Goal: Task Accomplishment & Management: Manage account settings

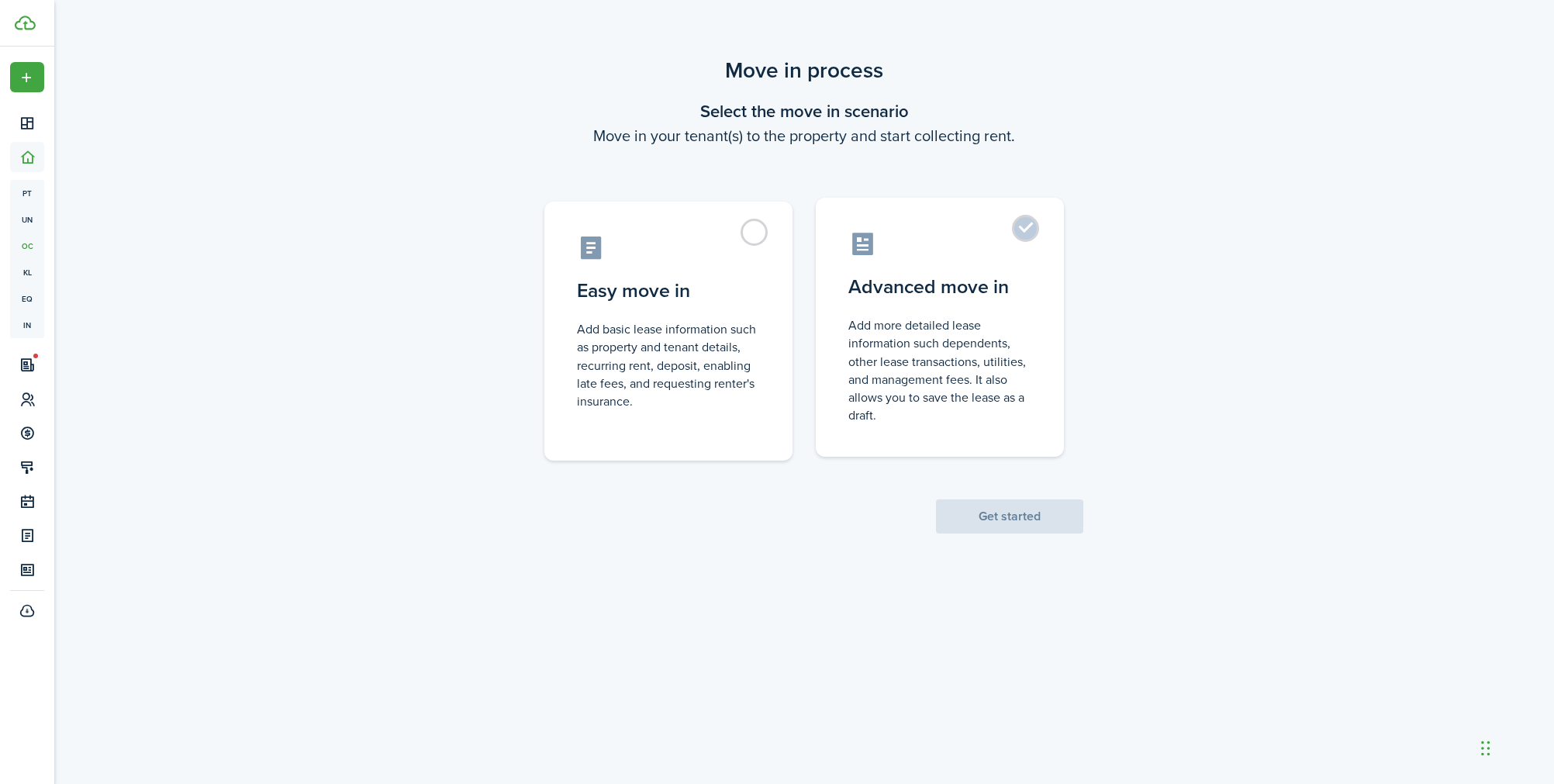
click at [1013, 245] on control-radio-card-icon at bounding box center [940, 243] width 183 height 27
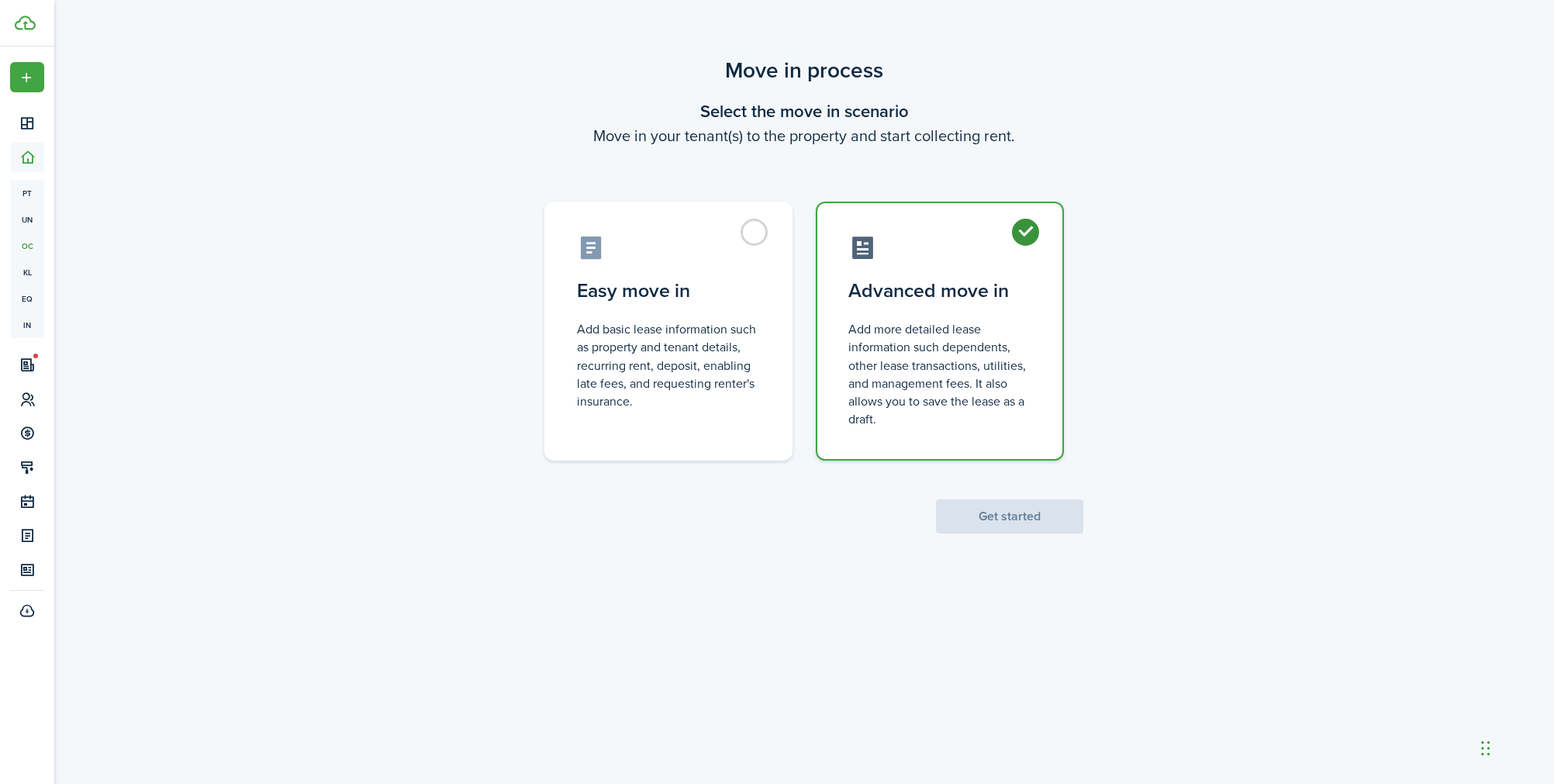
radio input "true"
click at [984, 519] on button "Get started" at bounding box center [1010, 516] width 148 height 34
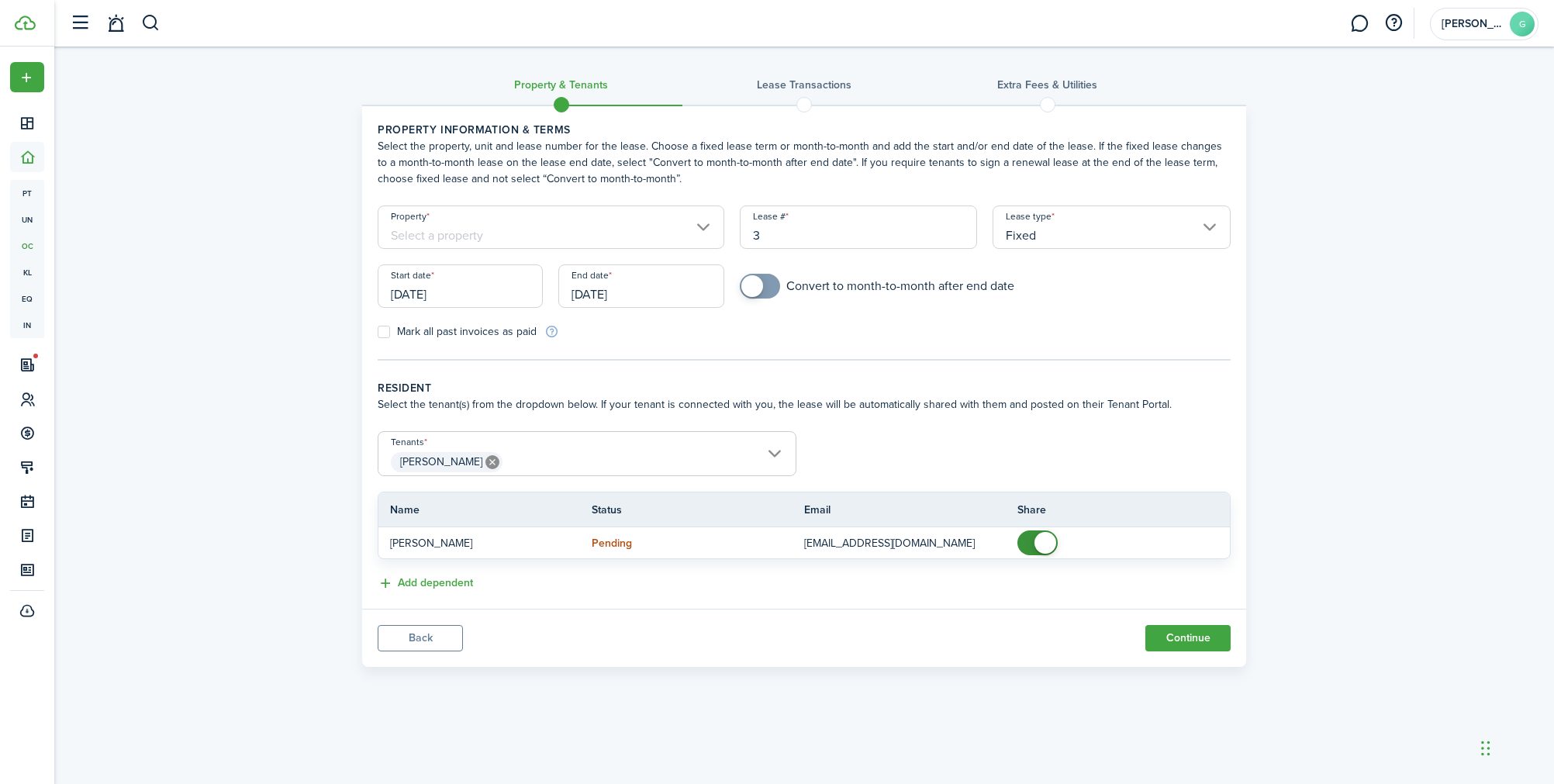
click at [600, 226] on input "Property" at bounding box center [551, 227] width 347 height 43
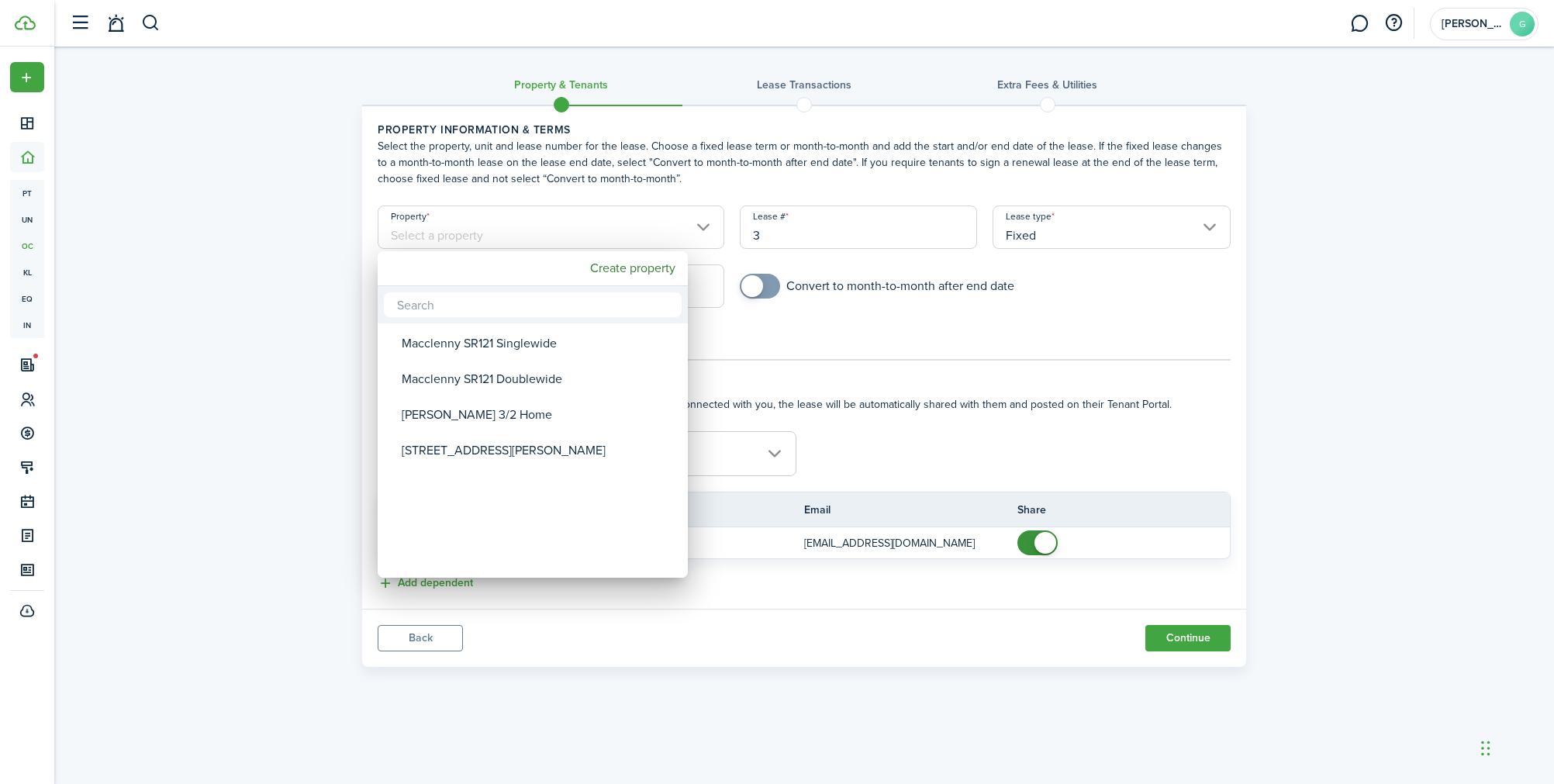
click at [758, 349] on div at bounding box center [777, 392] width 1802 height 1032
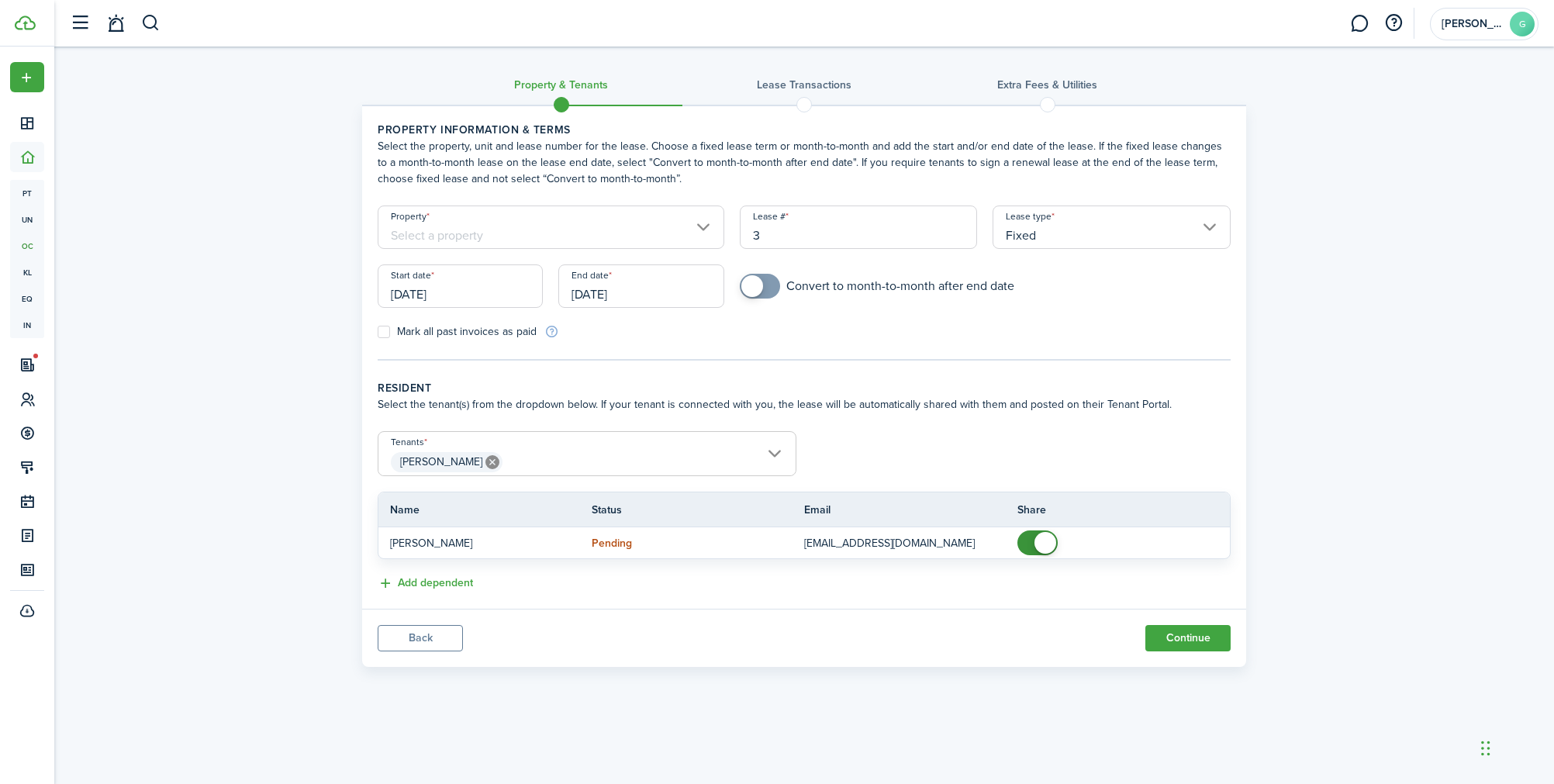
click at [708, 444] on input "[PERSON_NAME]" at bounding box center [587, 441] width 417 height 18
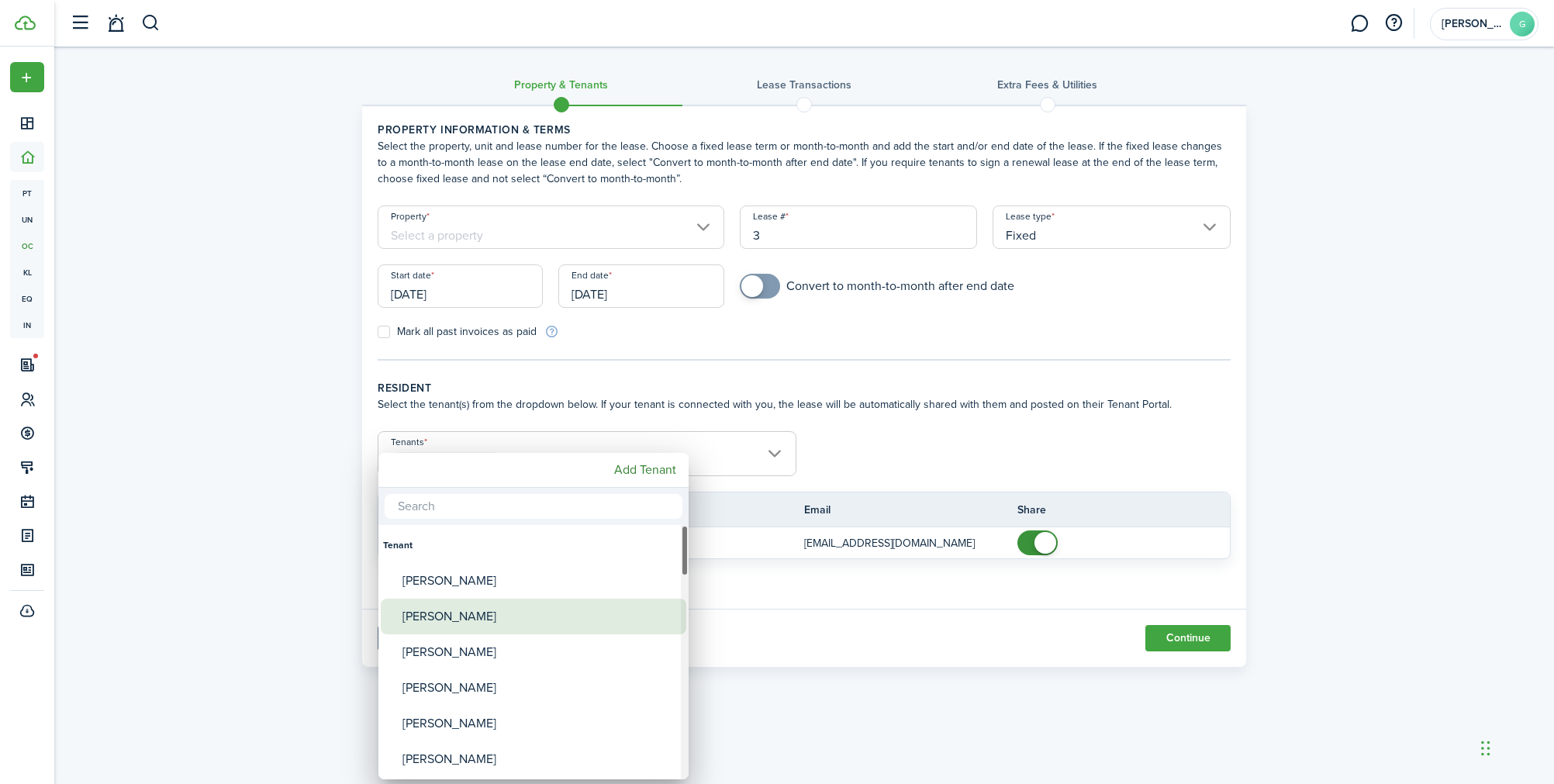
click at [509, 607] on div "[PERSON_NAME]" at bounding box center [540, 616] width 274 height 36
type input "[PERSON_NAME], [PERSON_NAME]"
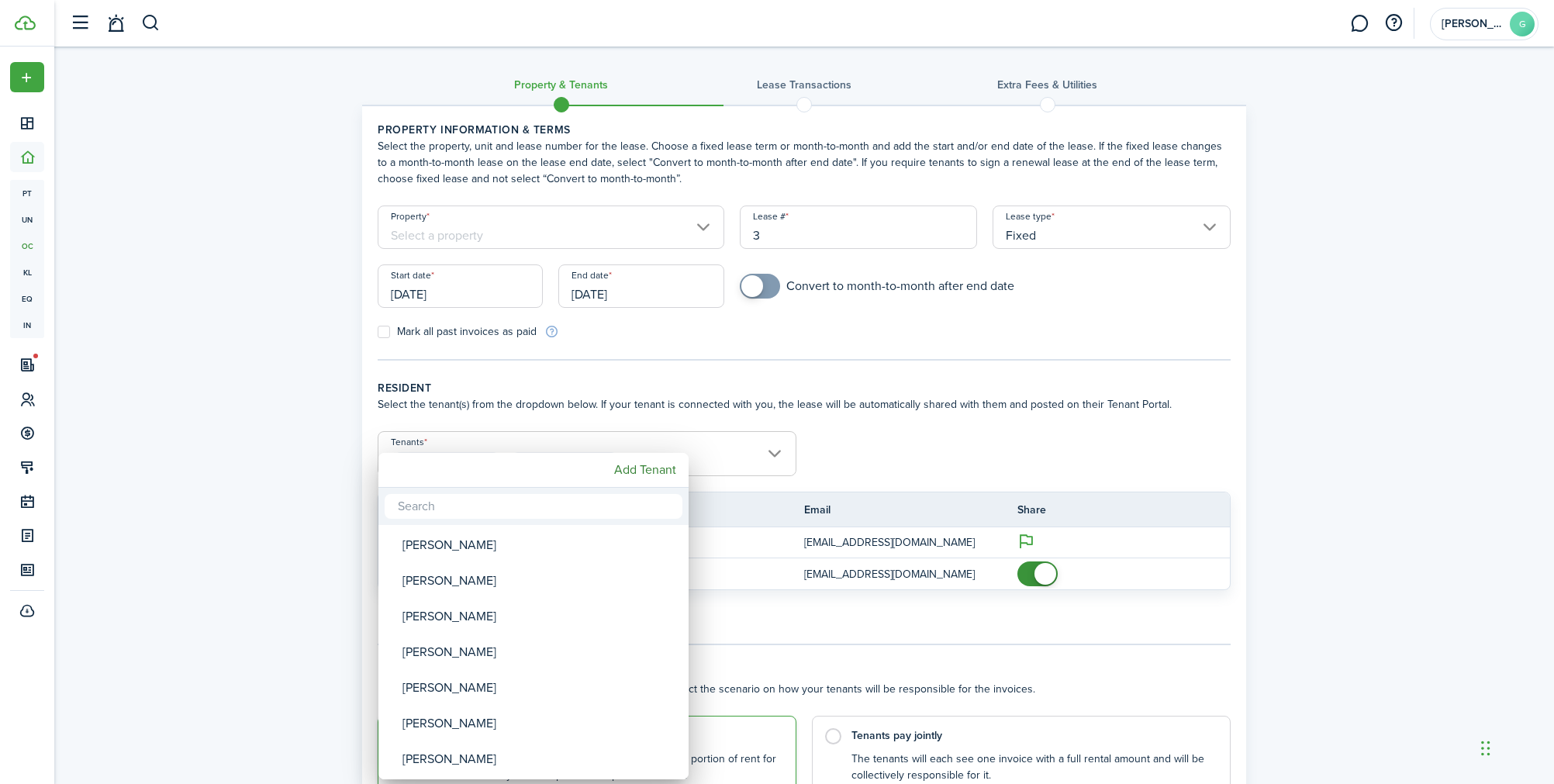
click at [1344, 446] on div at bounding box center [777, 392] width 1802 height 1032
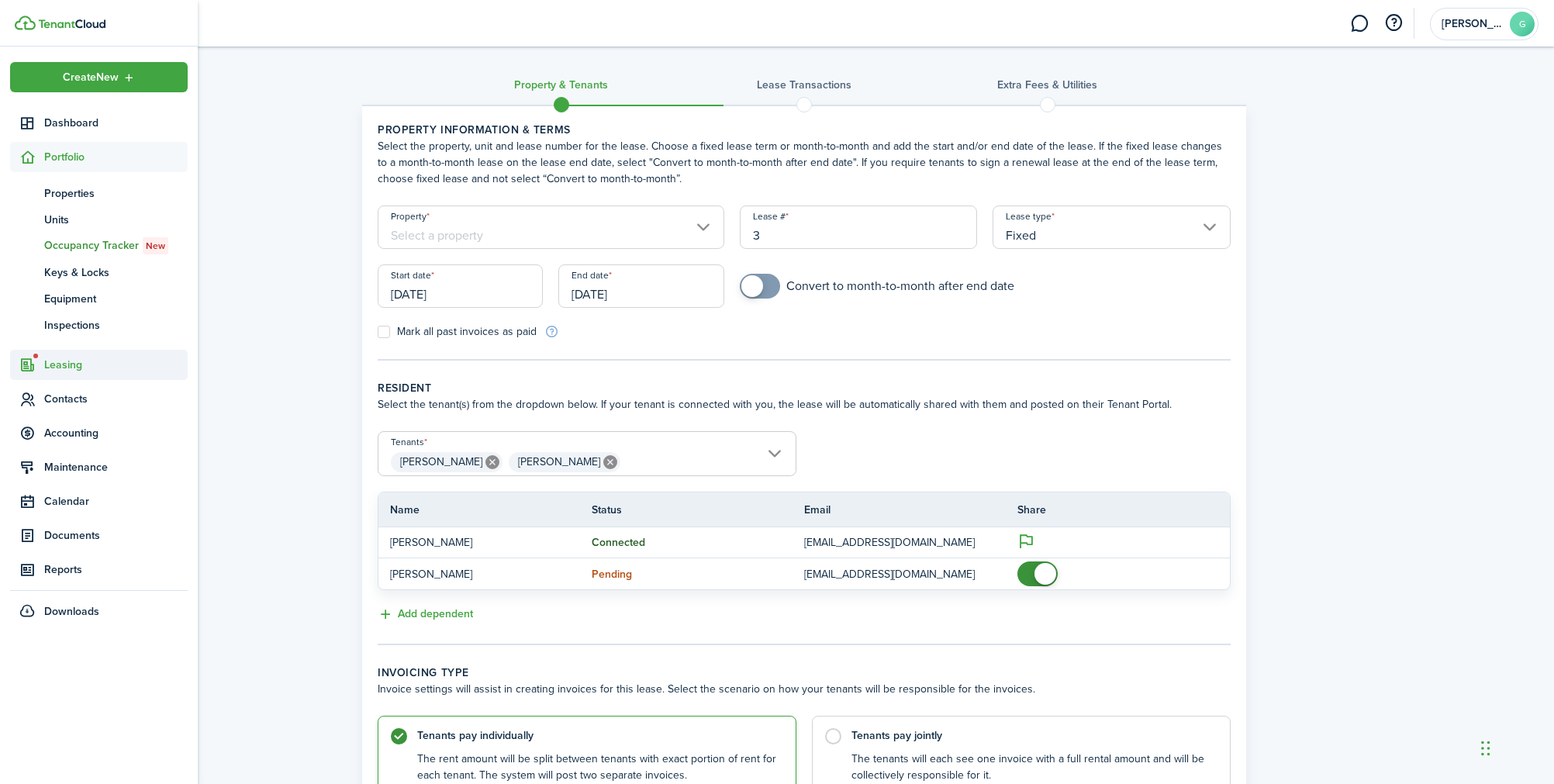
click at [70, 364] on span "Leasing" at bounding box center [115, 364] width 143 height 16
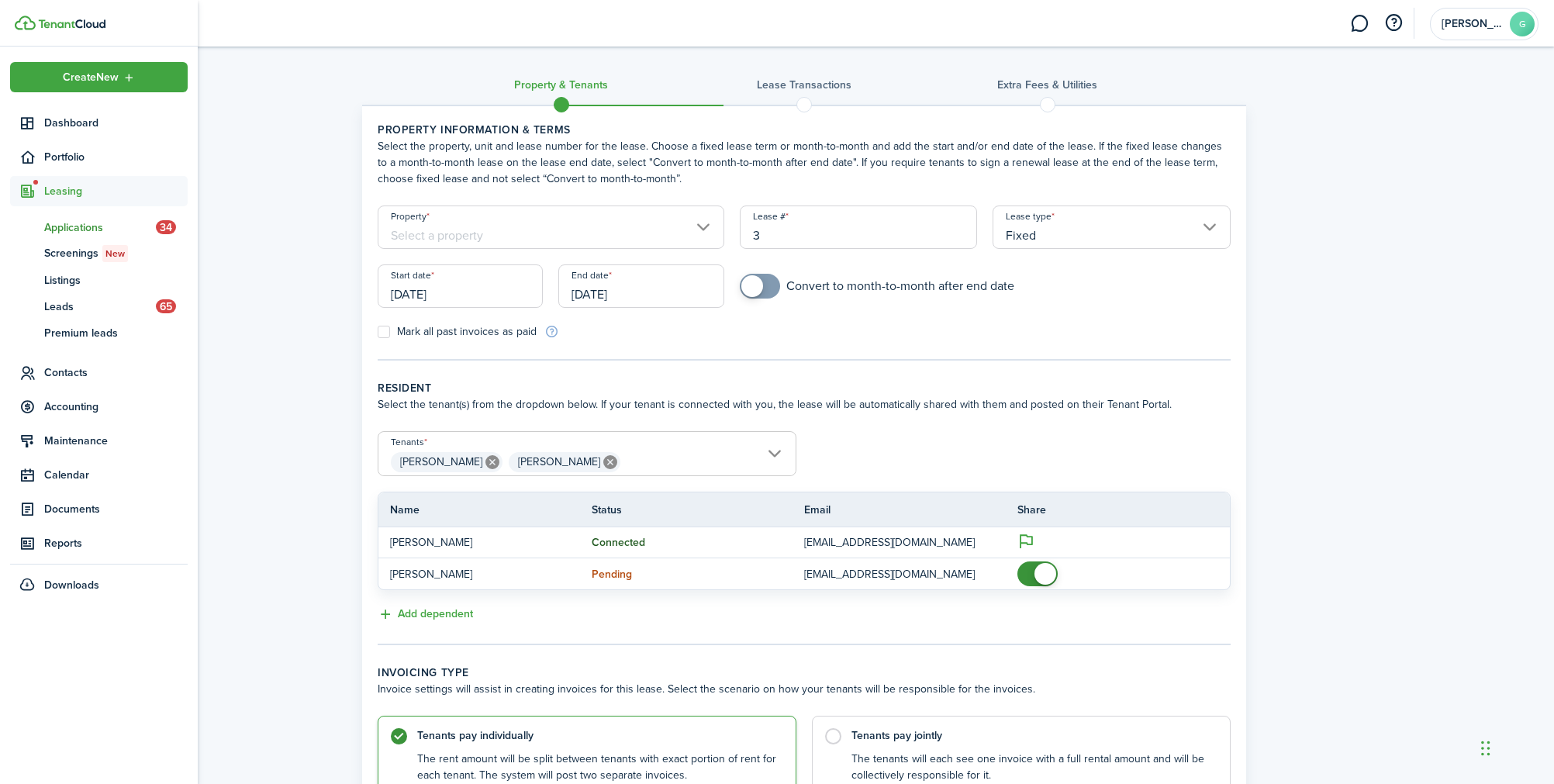
click at [75, 228] on span "Applications" at bounding box center [100, 227] width 112 height 16
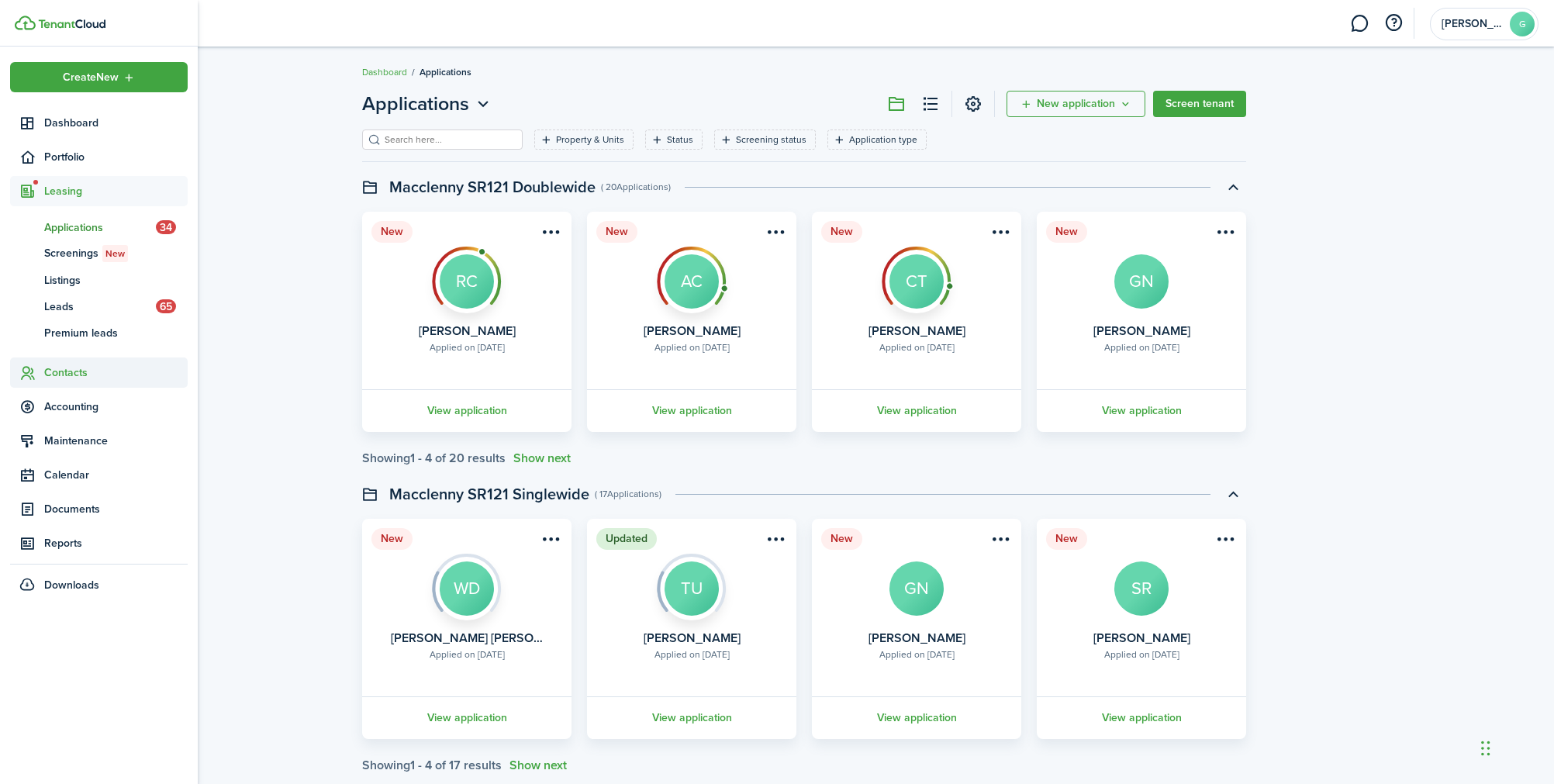
click at [81, 373] on span "Contacts" at bounding box center [115, 372] width 143 height 16
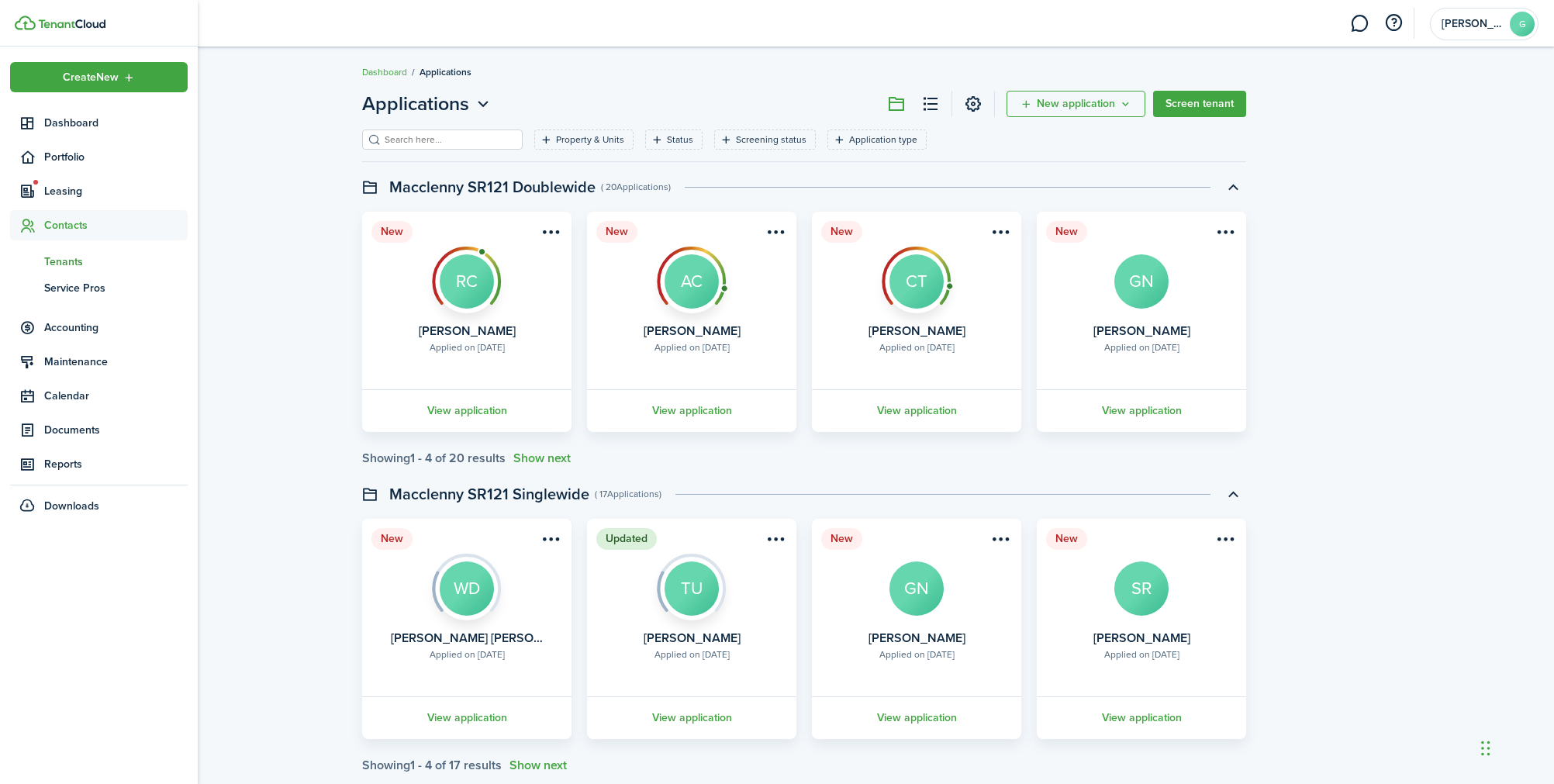
click at [83, 260] on span "Tenants" at bounding box center [115, 261] width 143 height 16
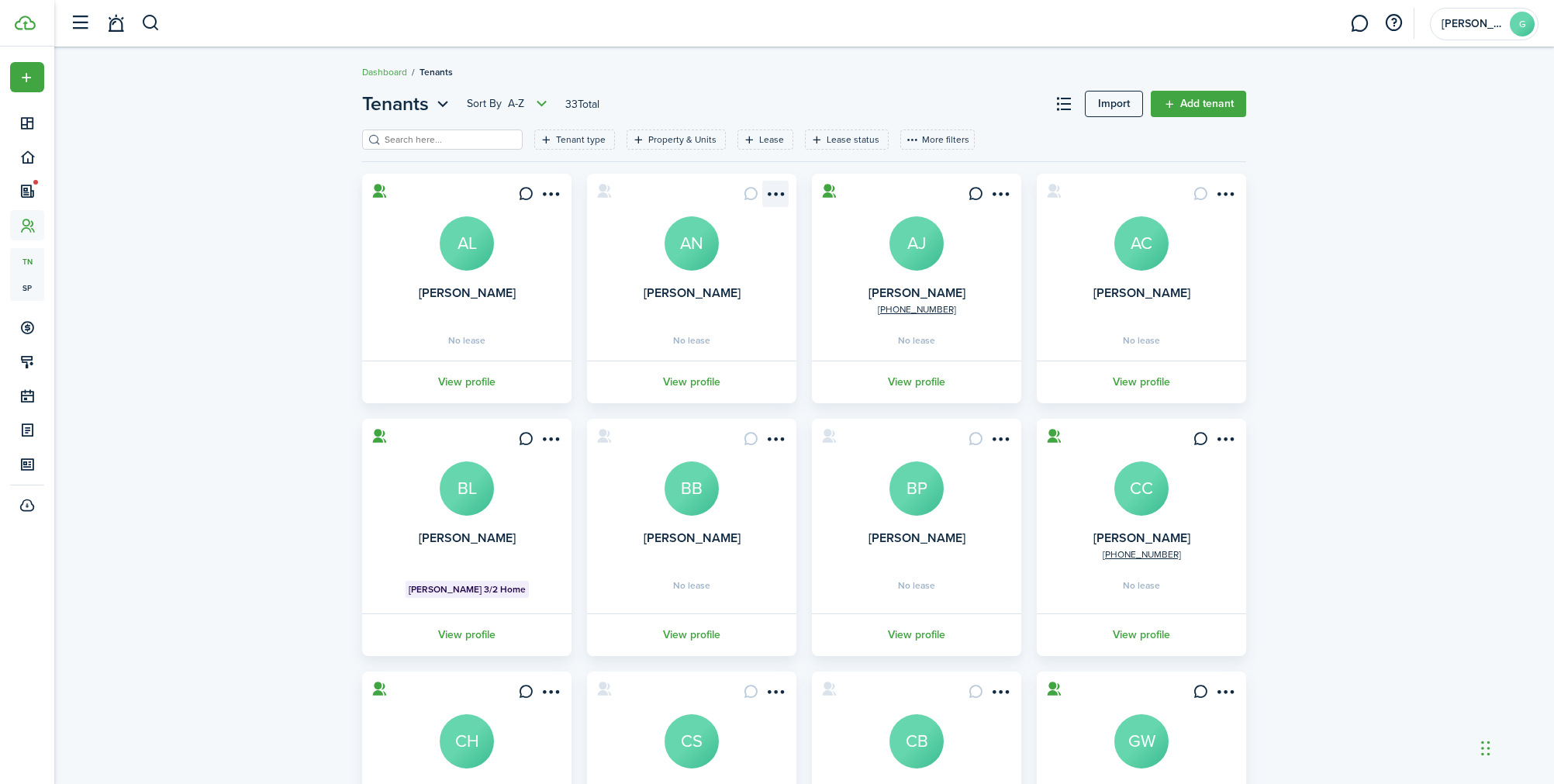
click at [777, 199] on menu-btn-icon "Open menu" at bounding box center [776, 193] width 26 height 26
click at [739, 312] on link "Move in" at bounding box center [719, 309] width 135 height 26
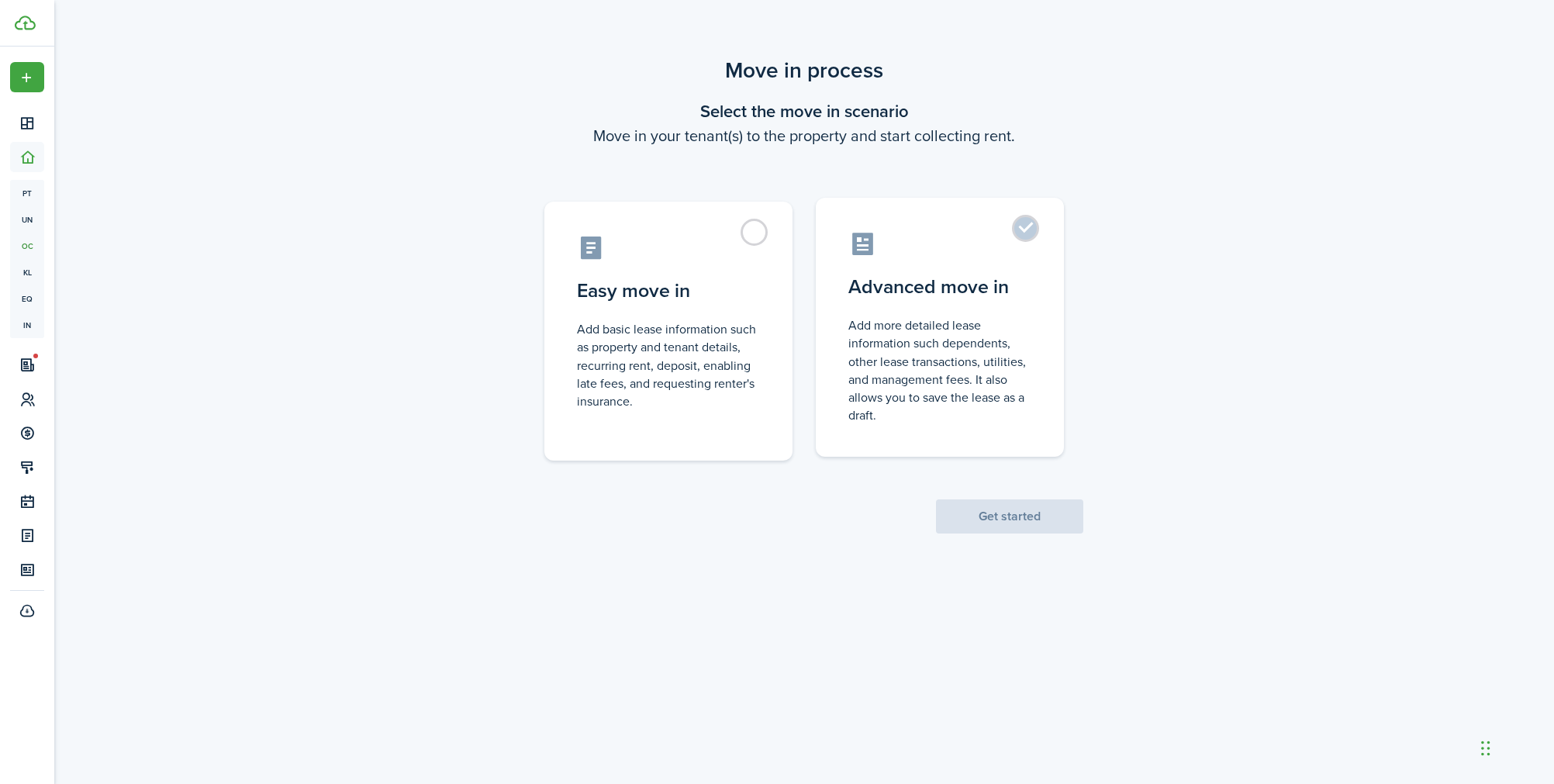
click at [915, 349] on control-radio-card-description "Add more detailed lease information such dependents, other lease transactions, …" at bounding box center [940, 370] width 183 height 108
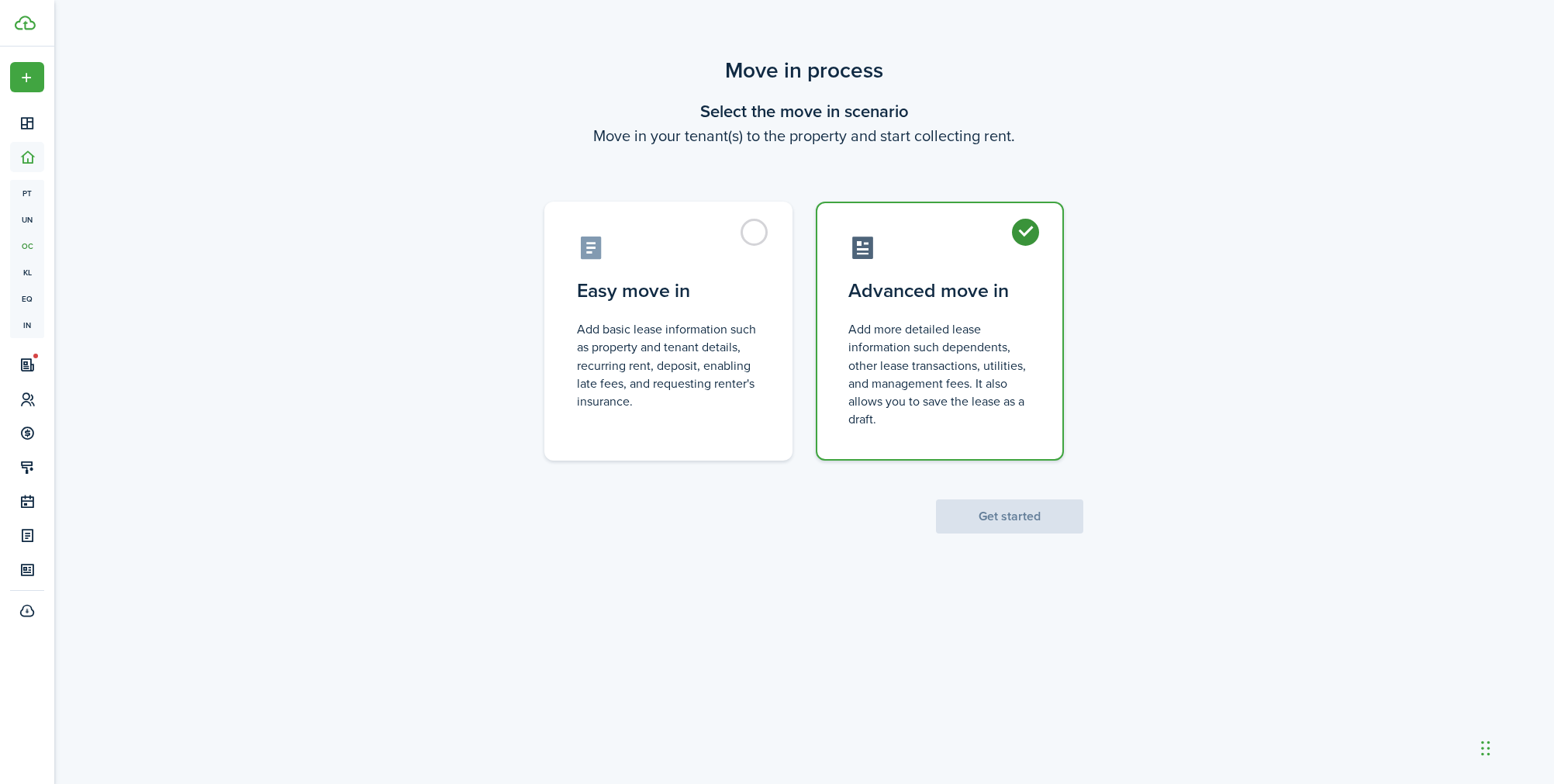
radio input "true"
click at [998, 511] on button "Get started" at bounding box center [1010, 516] width 148 height 34
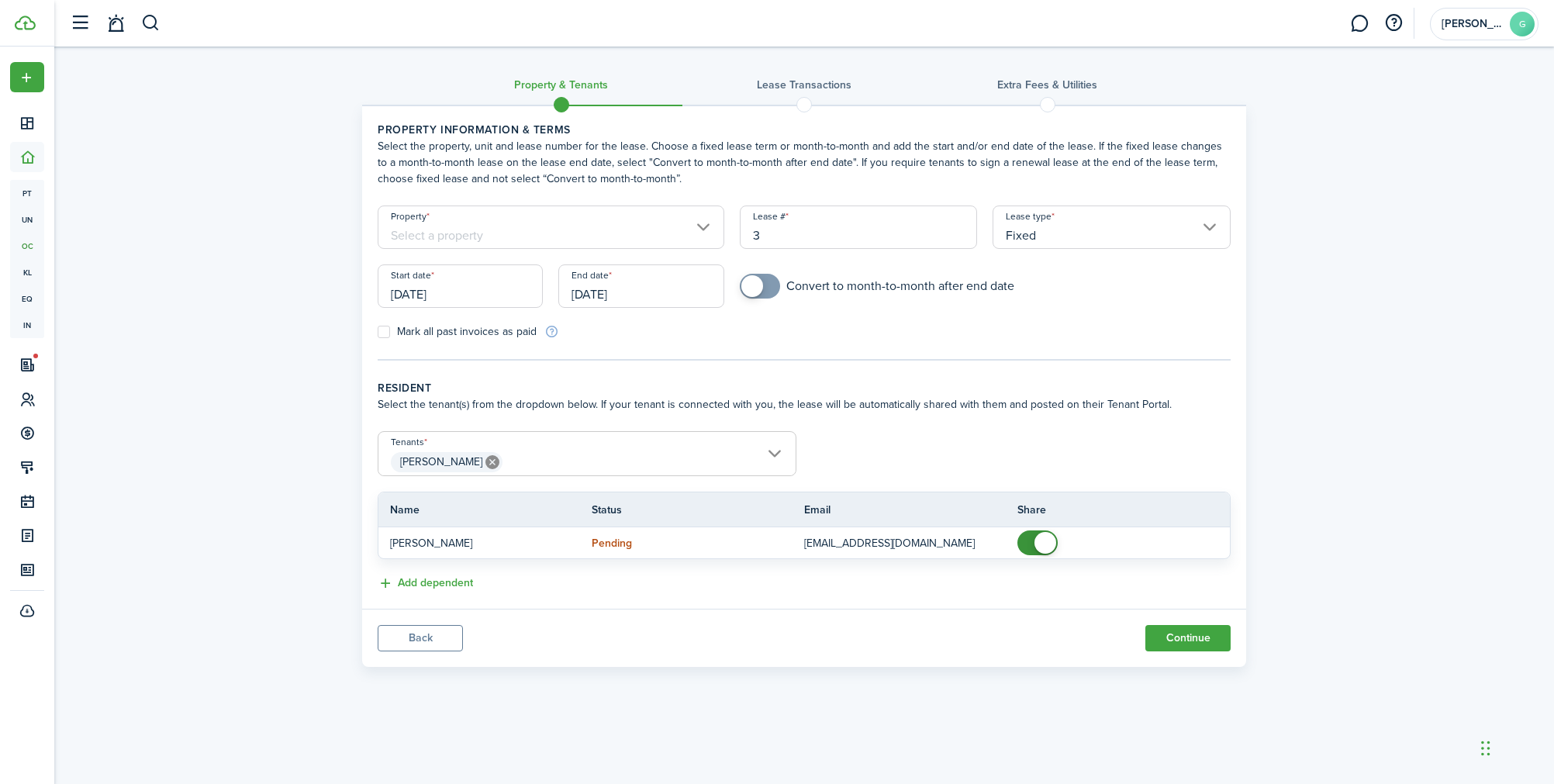
click at [541, 448] on span "[PERSON_NAME]" at bounding box center [587, 461] width 417 height 26
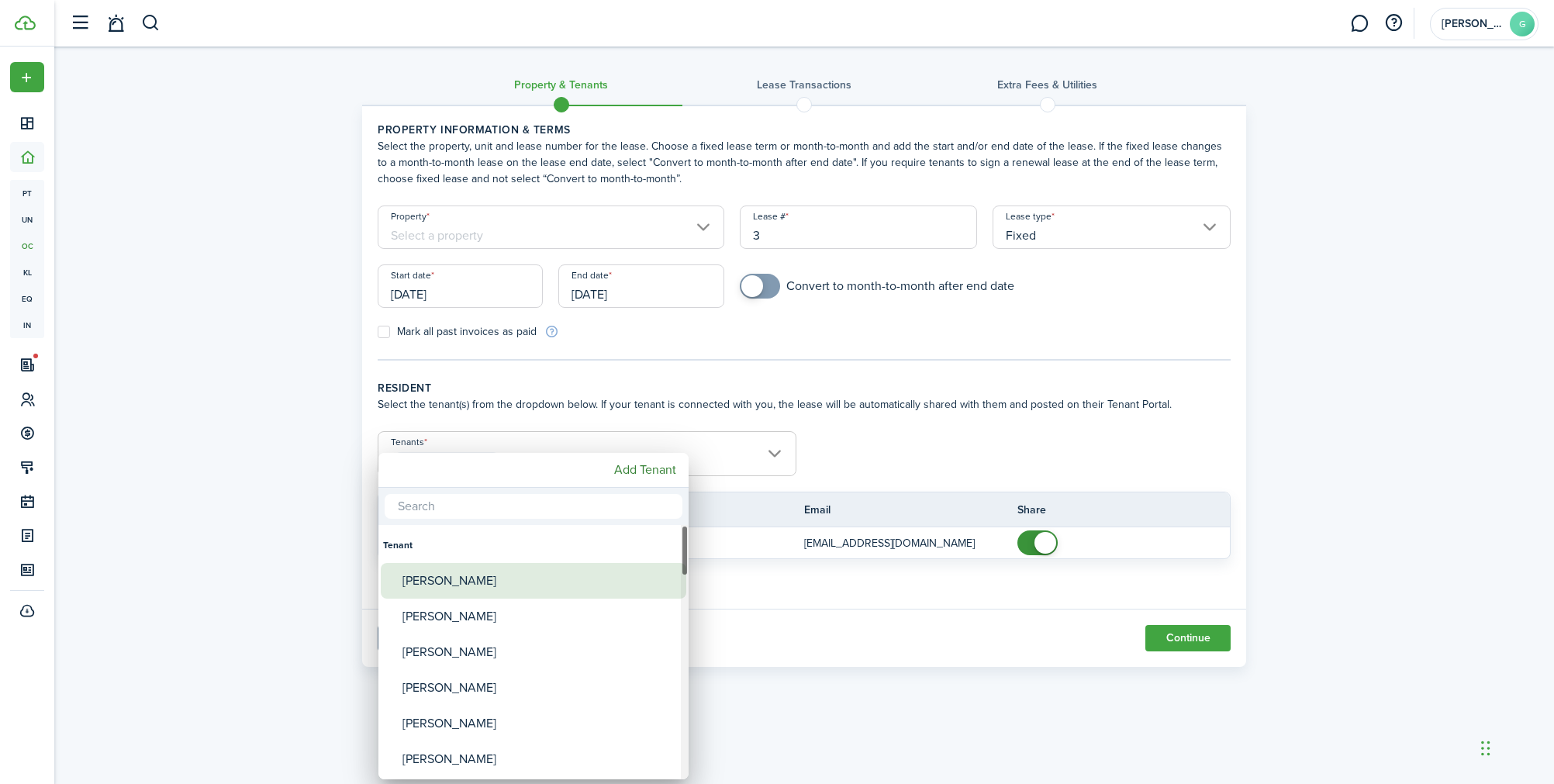
click at [498, 570] on div "[PERSON_NAME]" at bounding box center [540, 580] width 274 height 36
type input "[PERSON_NAME], [PERSON_NAME]"
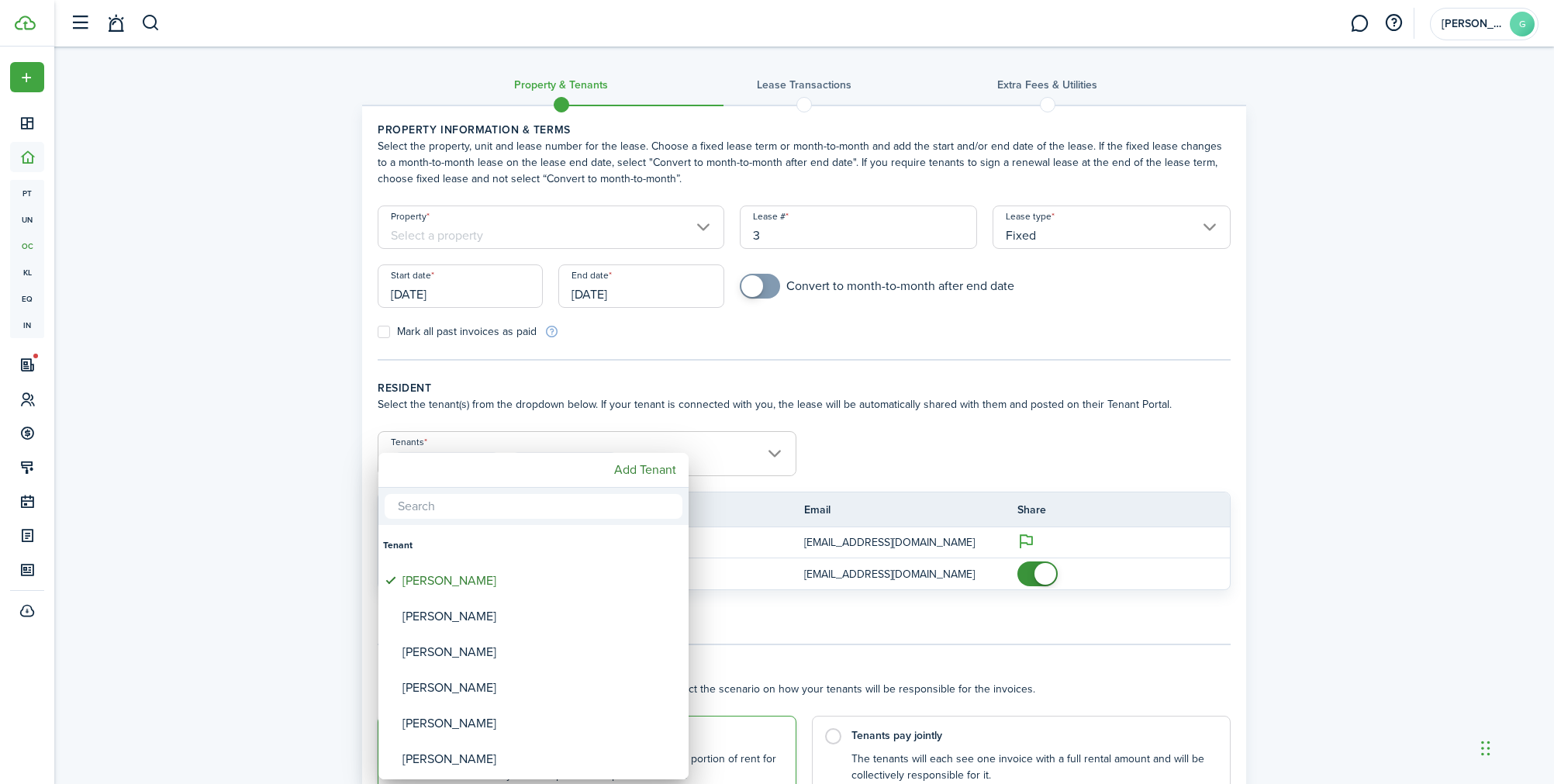
click at [1099, 629] on div at bounding box center [777, 392] width 1802 height 1032
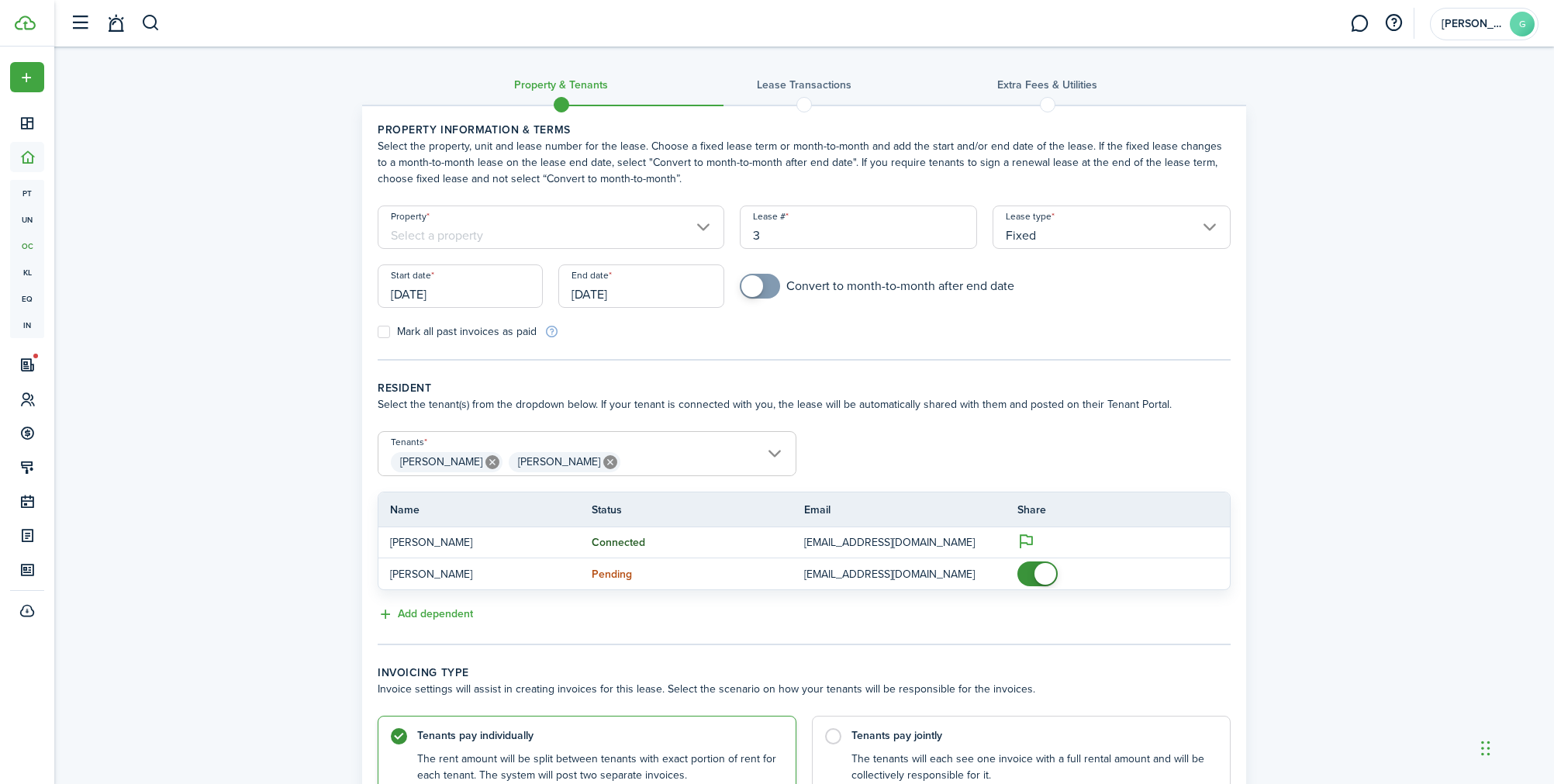
scroll to position [140, 0]
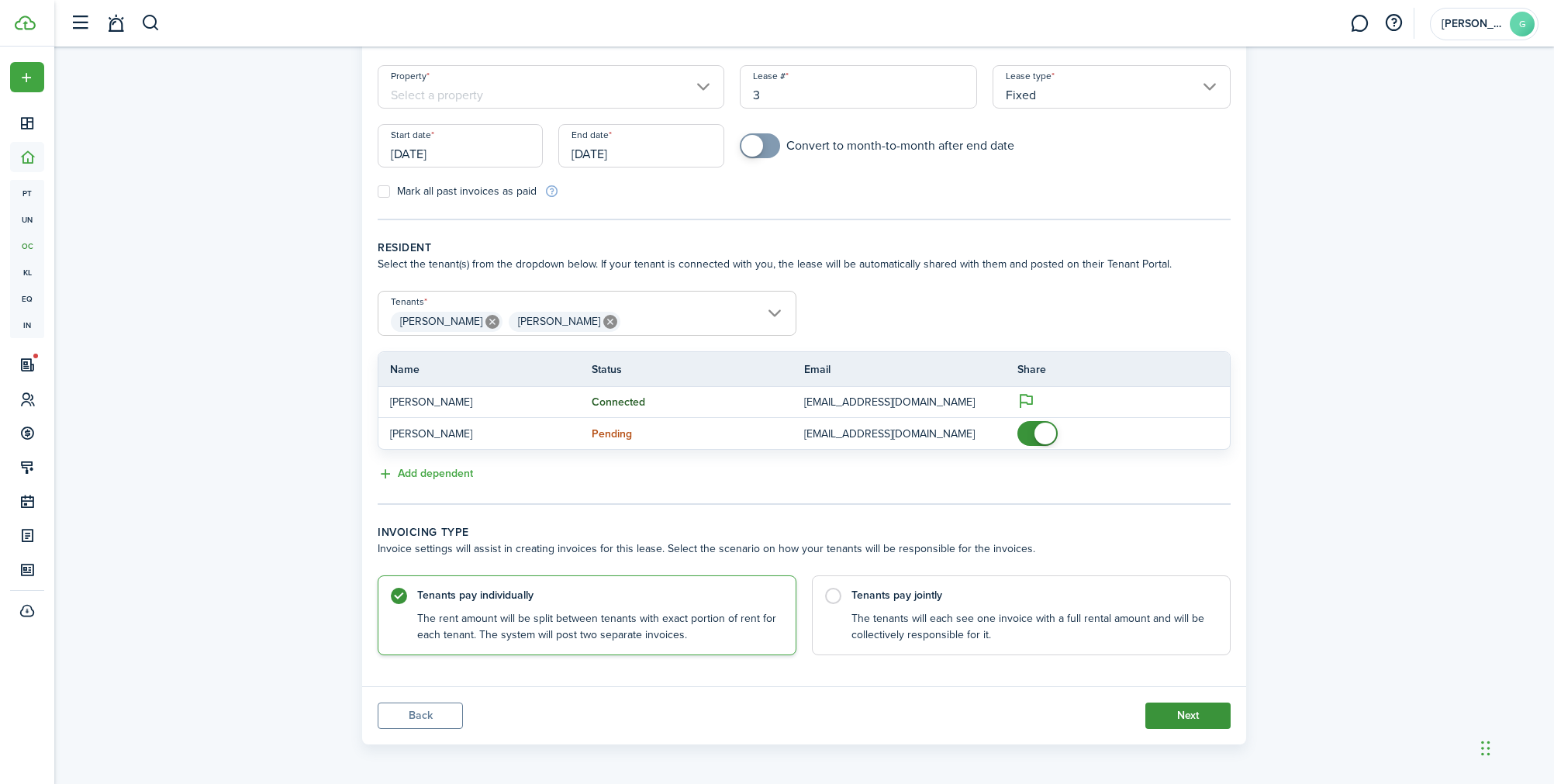
click at [1176, 704] on button "Next" at bounding box center [1188, 715] width 85 height 26
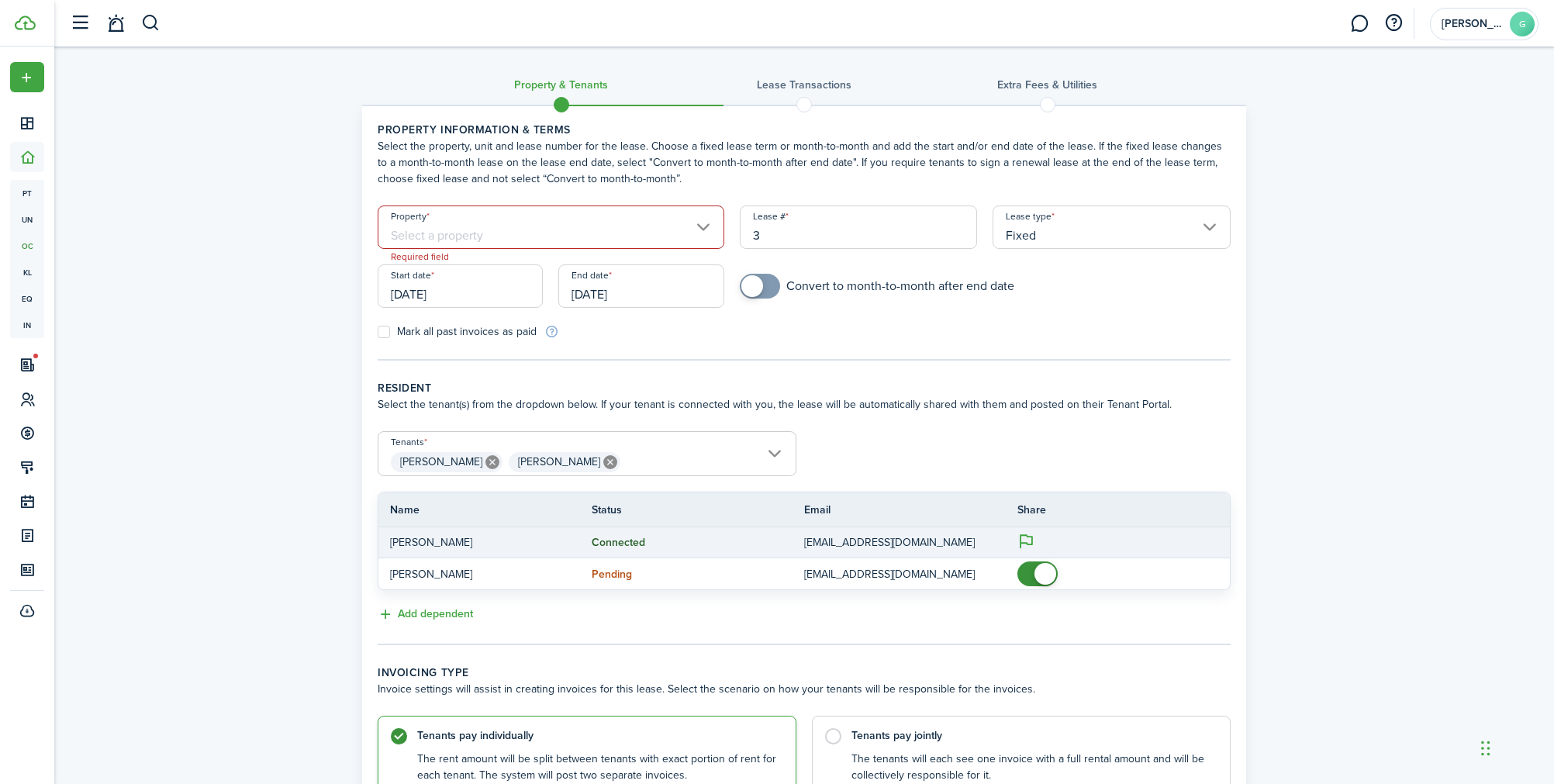
scroll to position [0, 0]
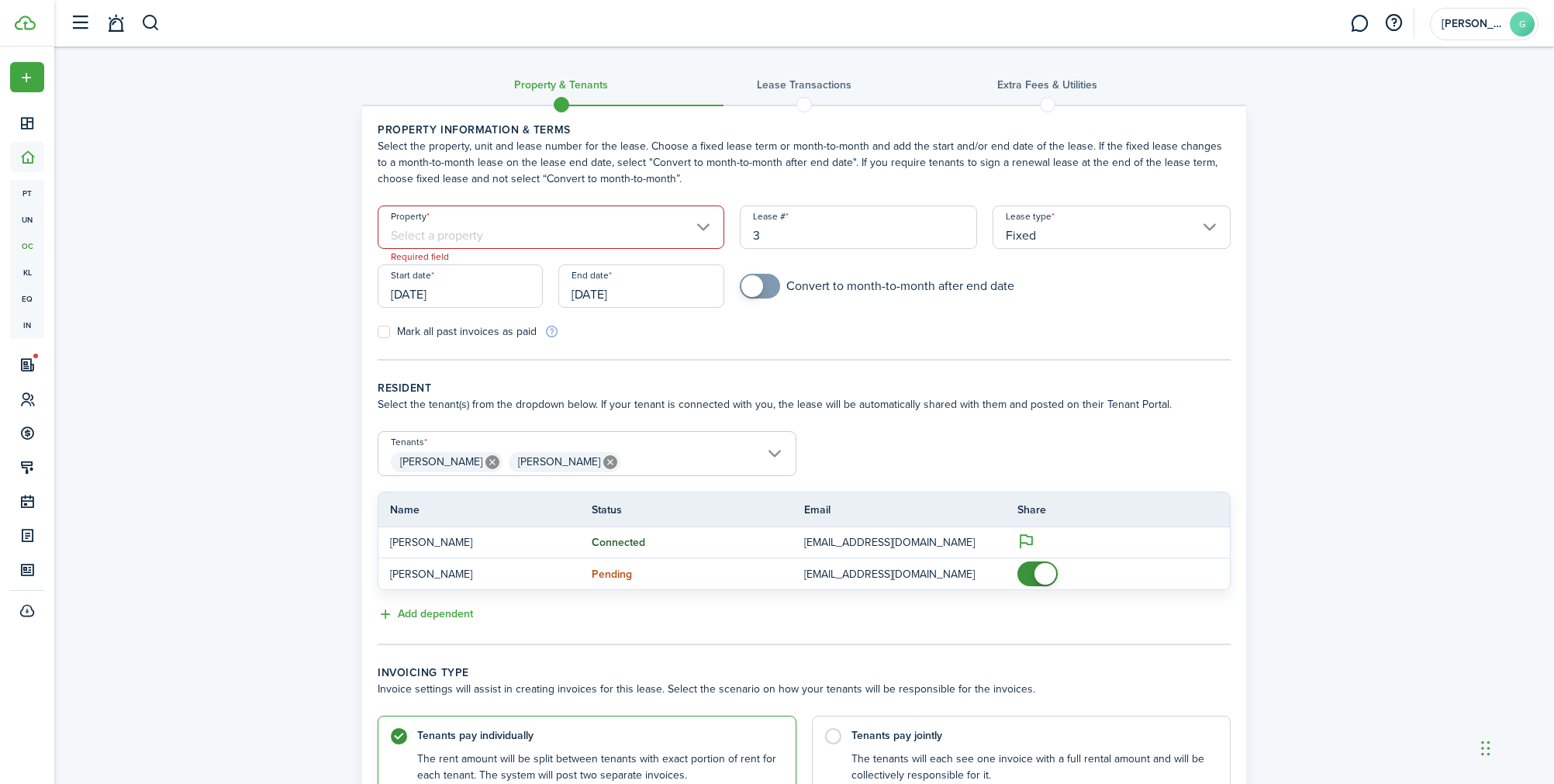
click at [600, 209] on input "Property" at bounding box center [551, 227] width 347 height 43
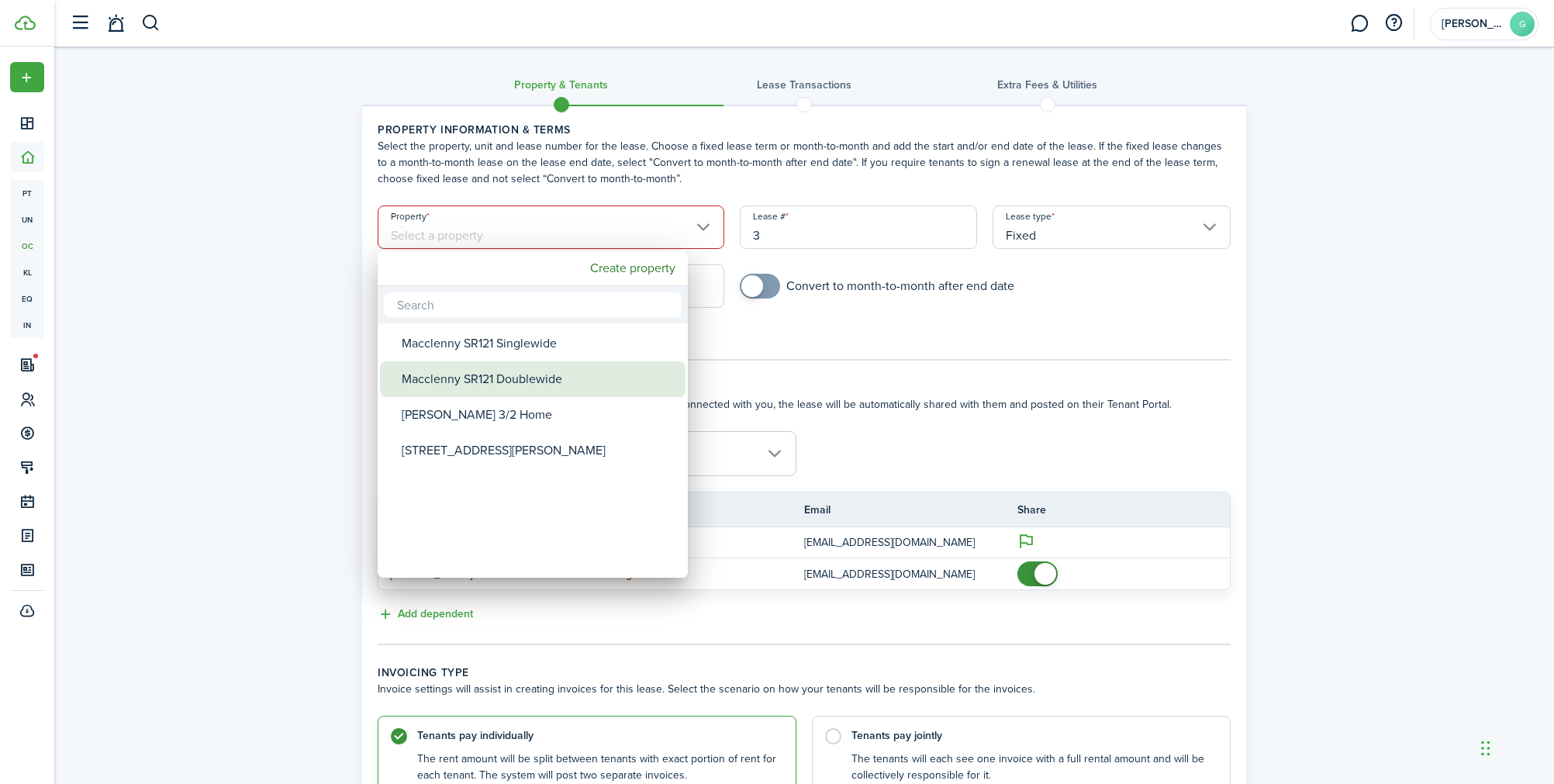
click at [525, 383] on div "Macclenny SR121 Doublewide" at bounding box center [539, 378] width 274 height 36
type input "Macclenny SR121 Doublewide"
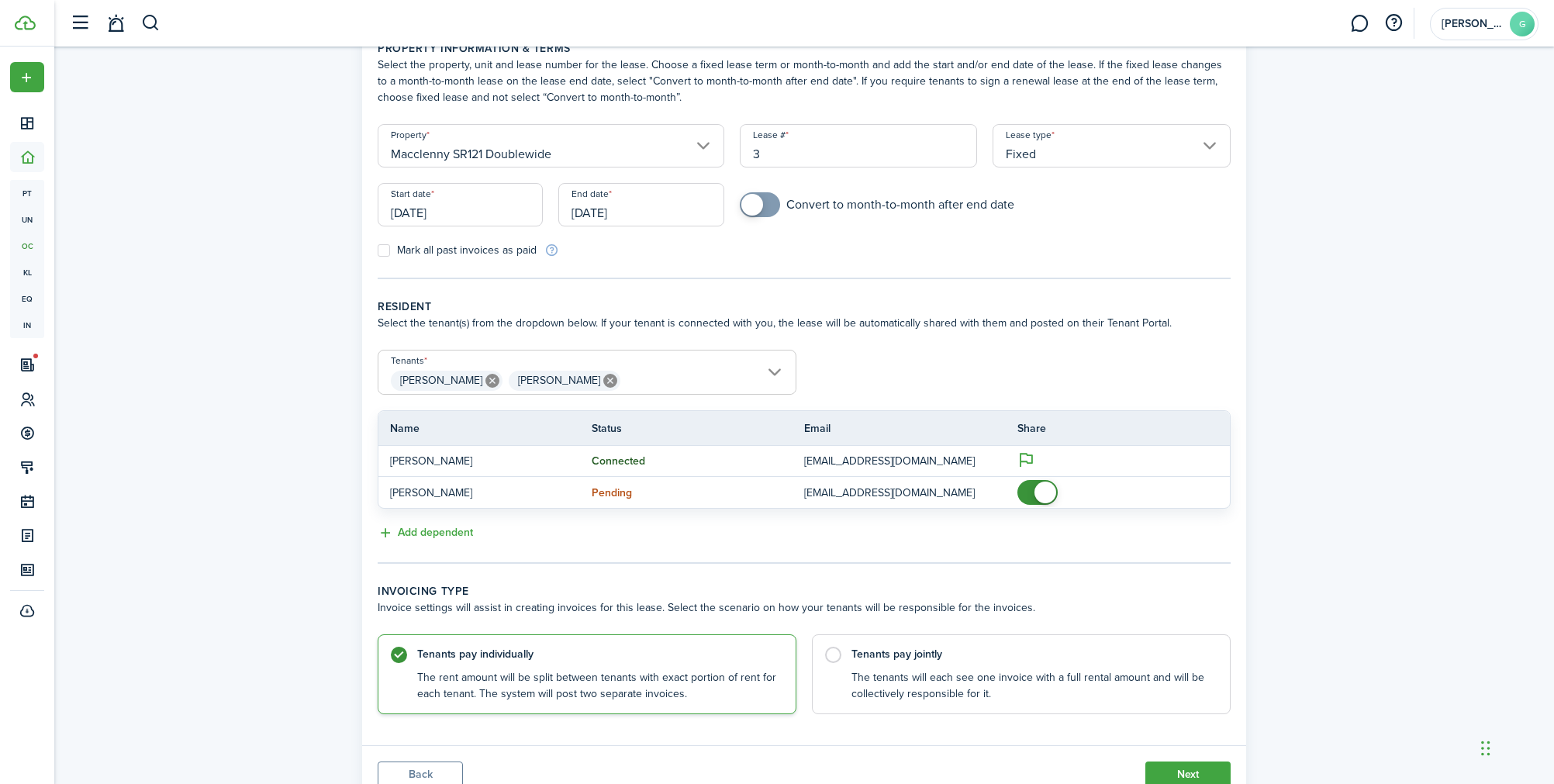
scroll to position [140, 0]
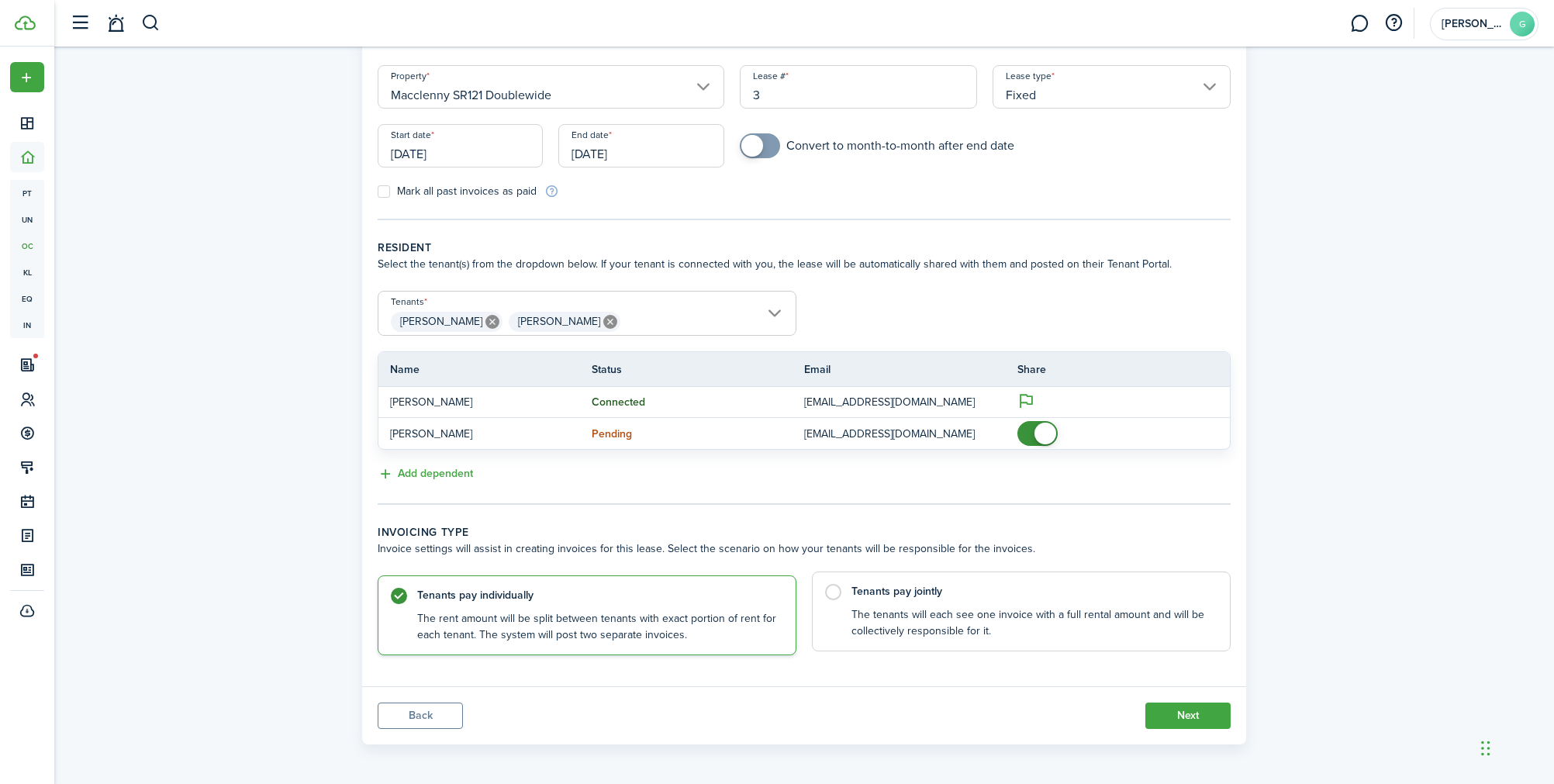
click at [1043, 618] on control-radio-card-description "The tenants will each see one invoice with a full rental amount and will be col…" at bounding box center [1033, 623] width 363 height 32
radio input "false"
radio input "true"
click at [1165, 705] on button "Next" at bounding box center [1188, 715] width 85 height 26
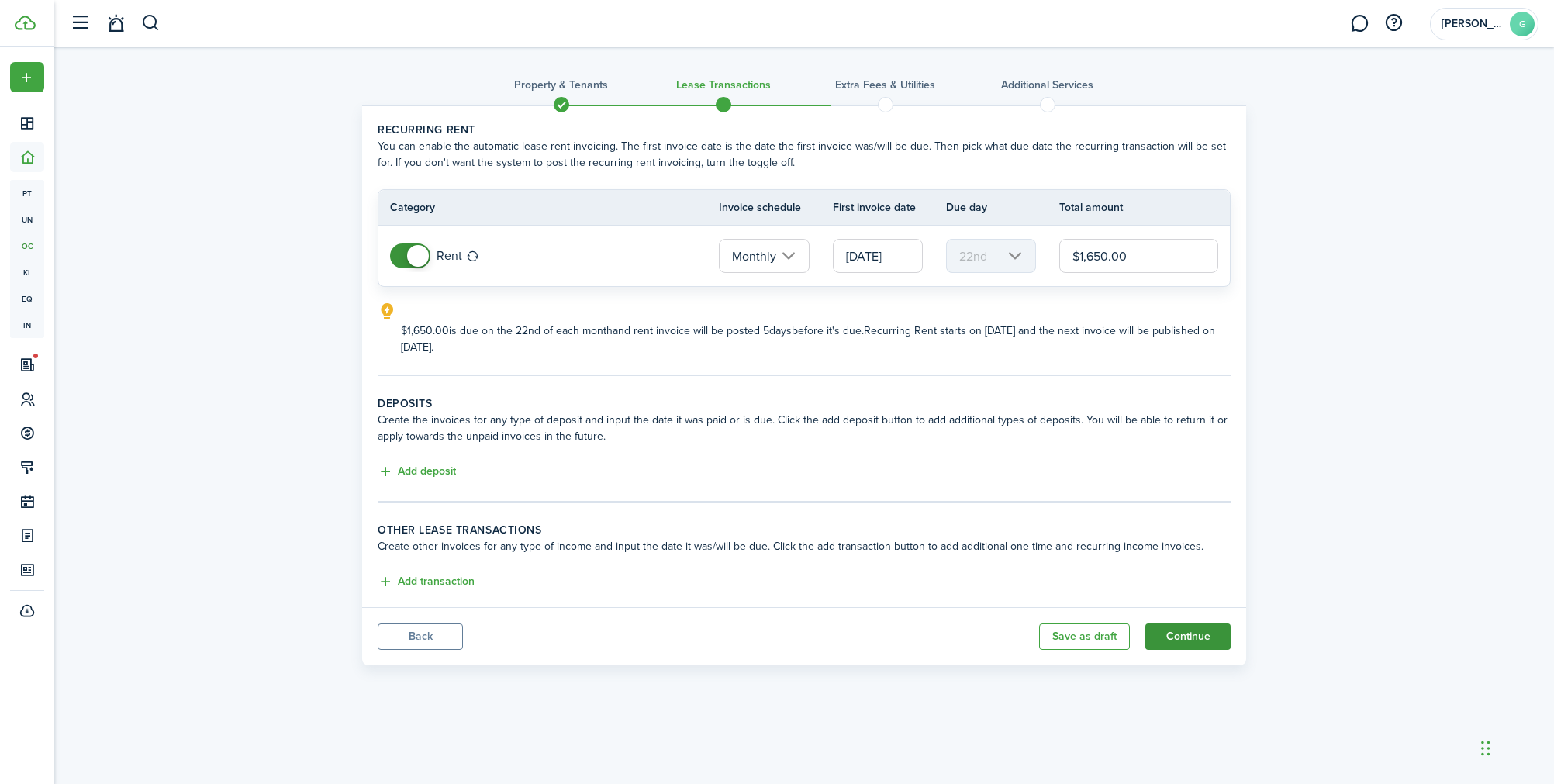
click at [1179, 630] on button "Continue" at bounding box center [1188, 637] width 85 height 26
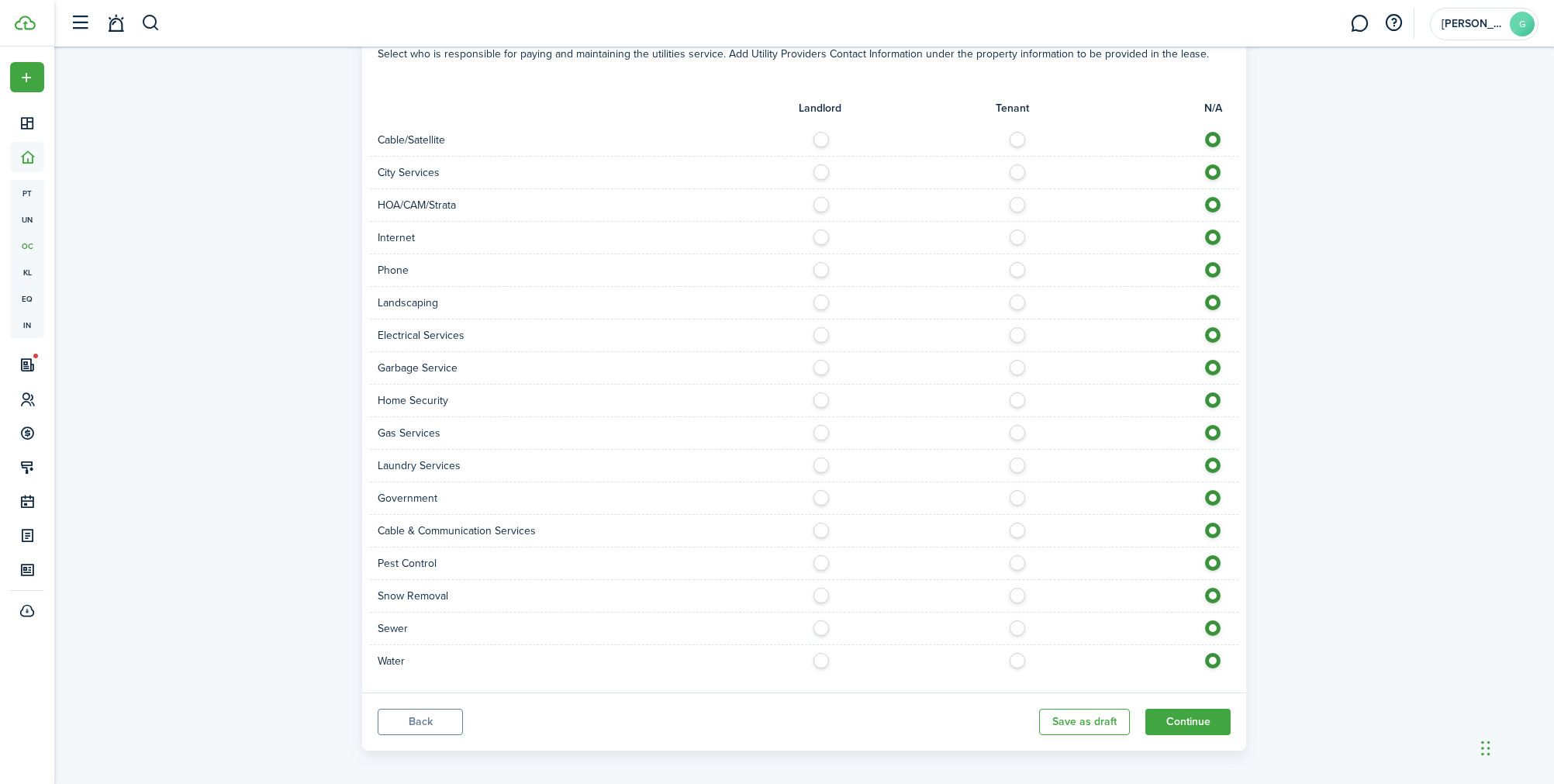
scroll to position [816, 0]
click at [1186, 704] on button "Continue" at bounding box center [1188, 717] width 85 height 26
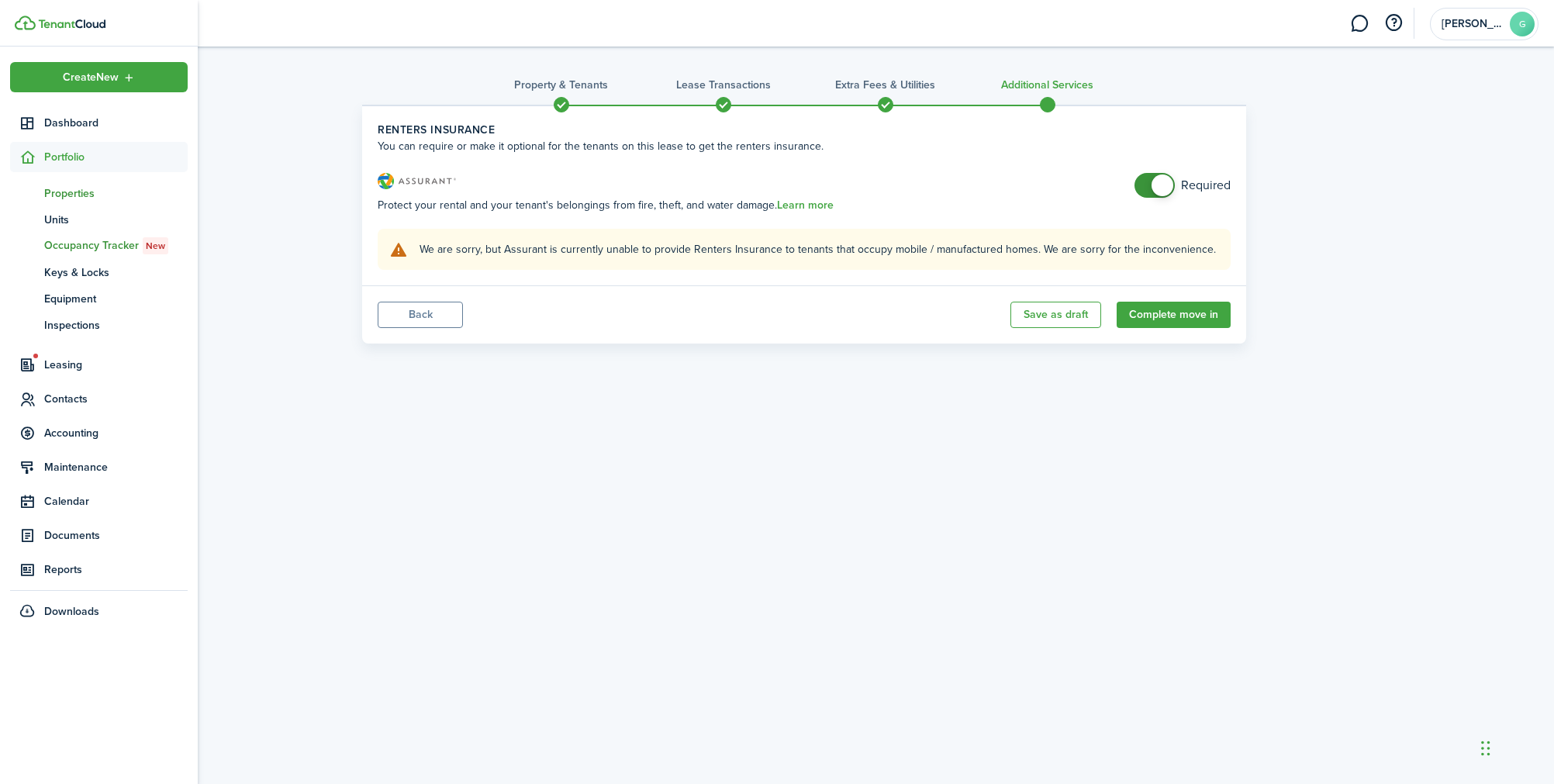
click at [72, 196] on span "Properties" at bounding box center [115, 193] width 143 height 16
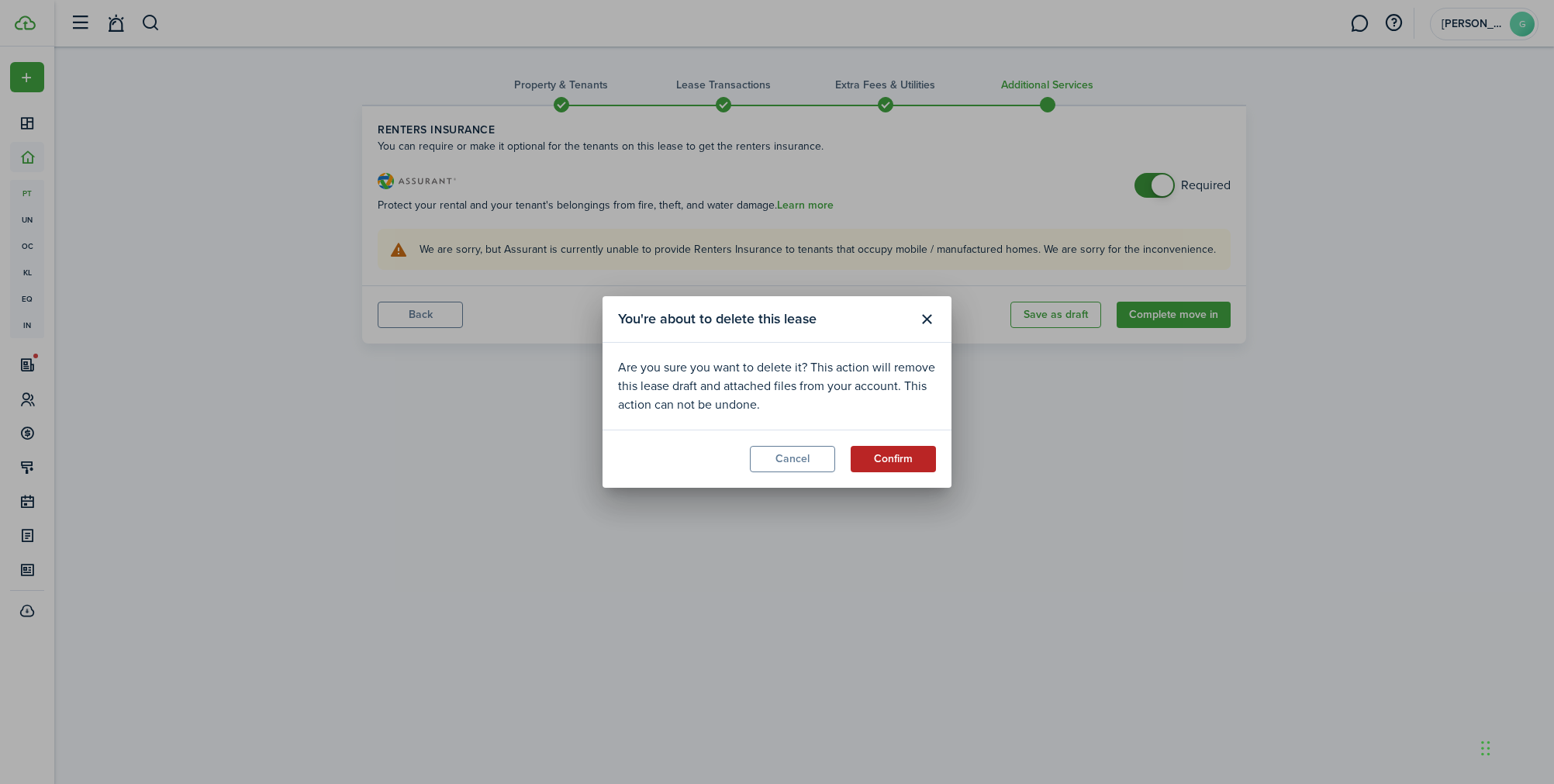
click at [888, 454] on button "Confirm" at bounding box center [893, 459] width 85 height 26
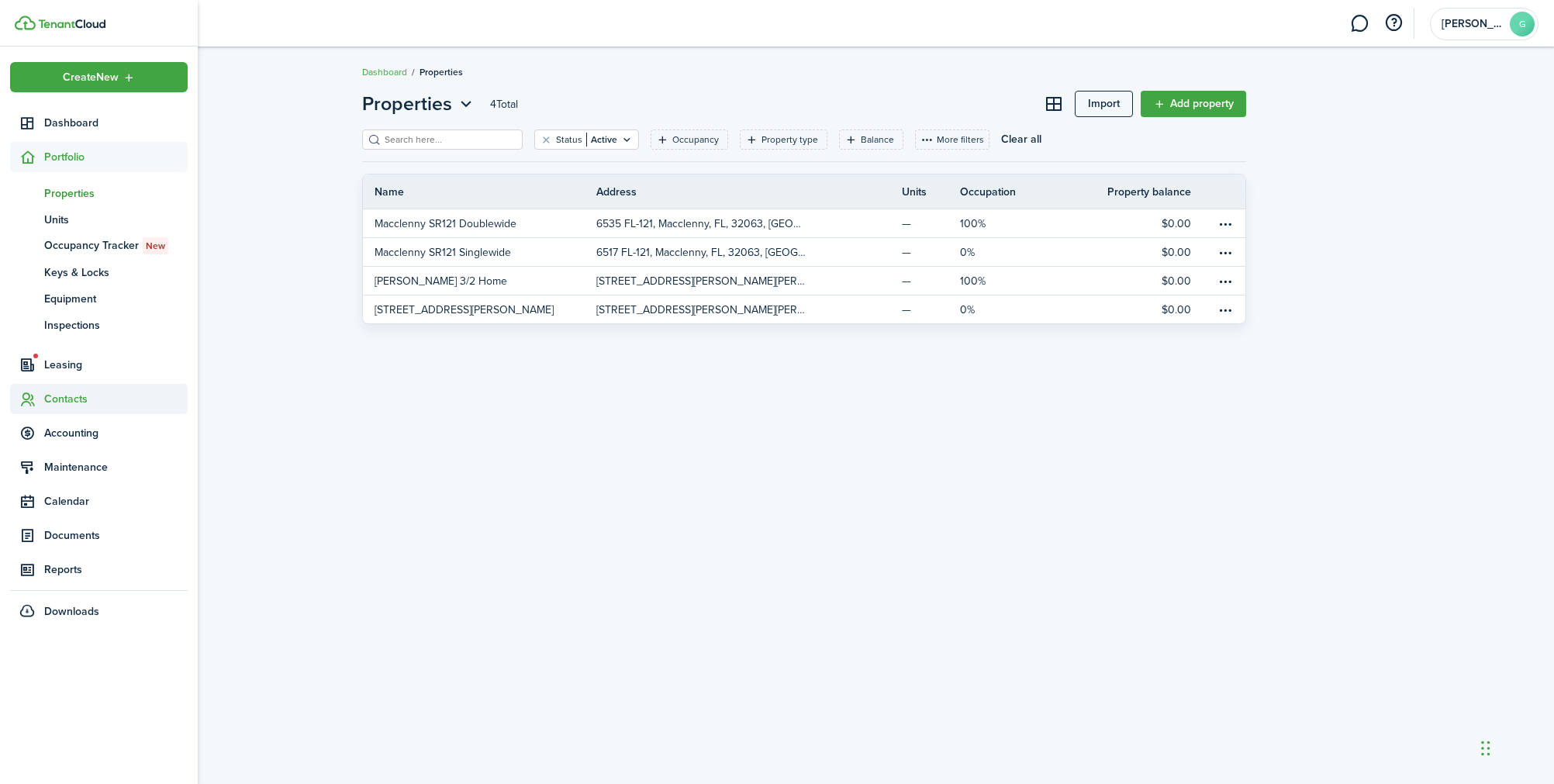
click at [84, 390] on span "Contacts" at bounding box center [115, 398] width 143 height 16
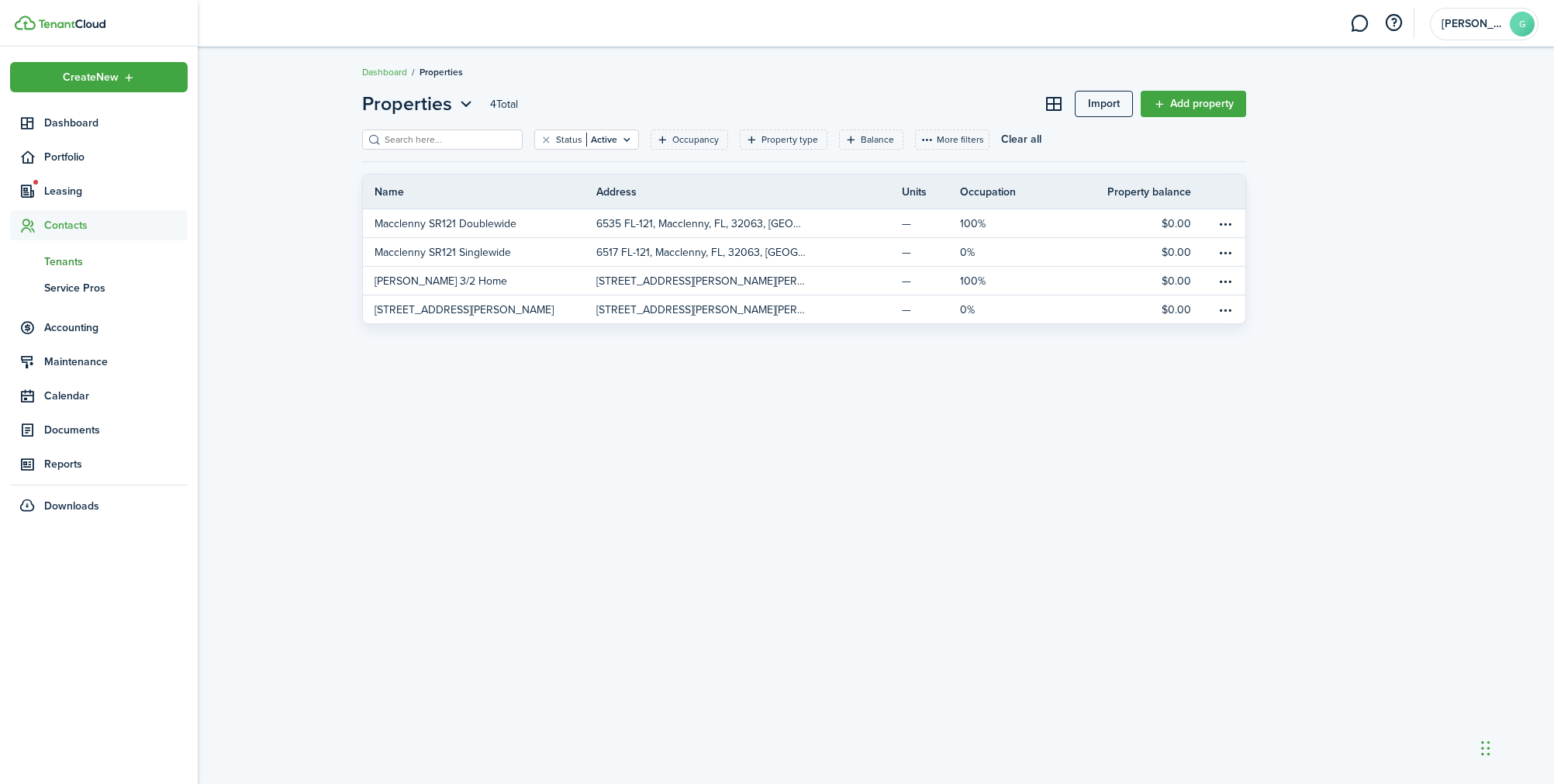
click at [83, 263] on span "Tenants" at bounding box center [115, 261] width 143 height 16
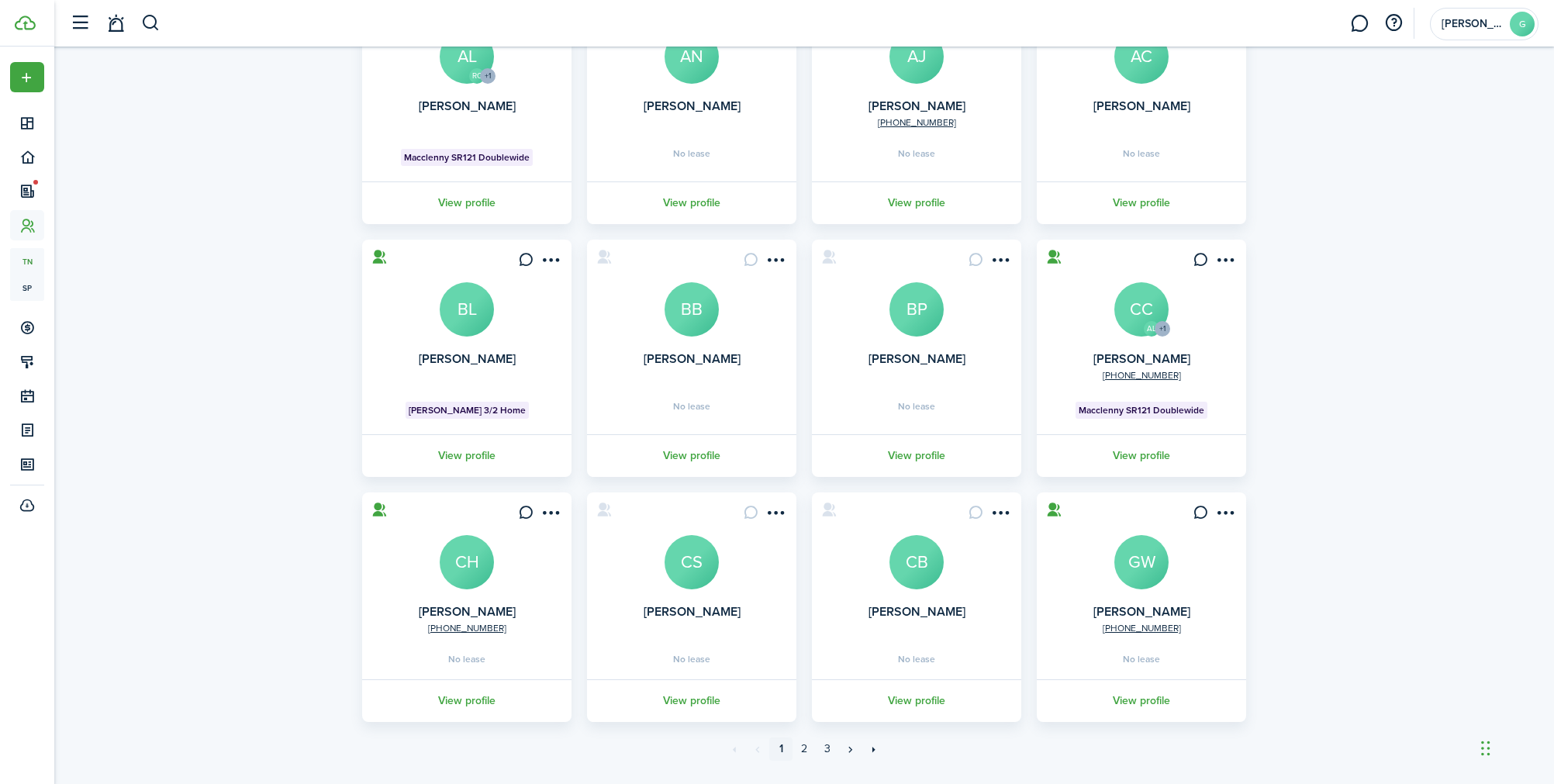
scroll to position [221, 0]
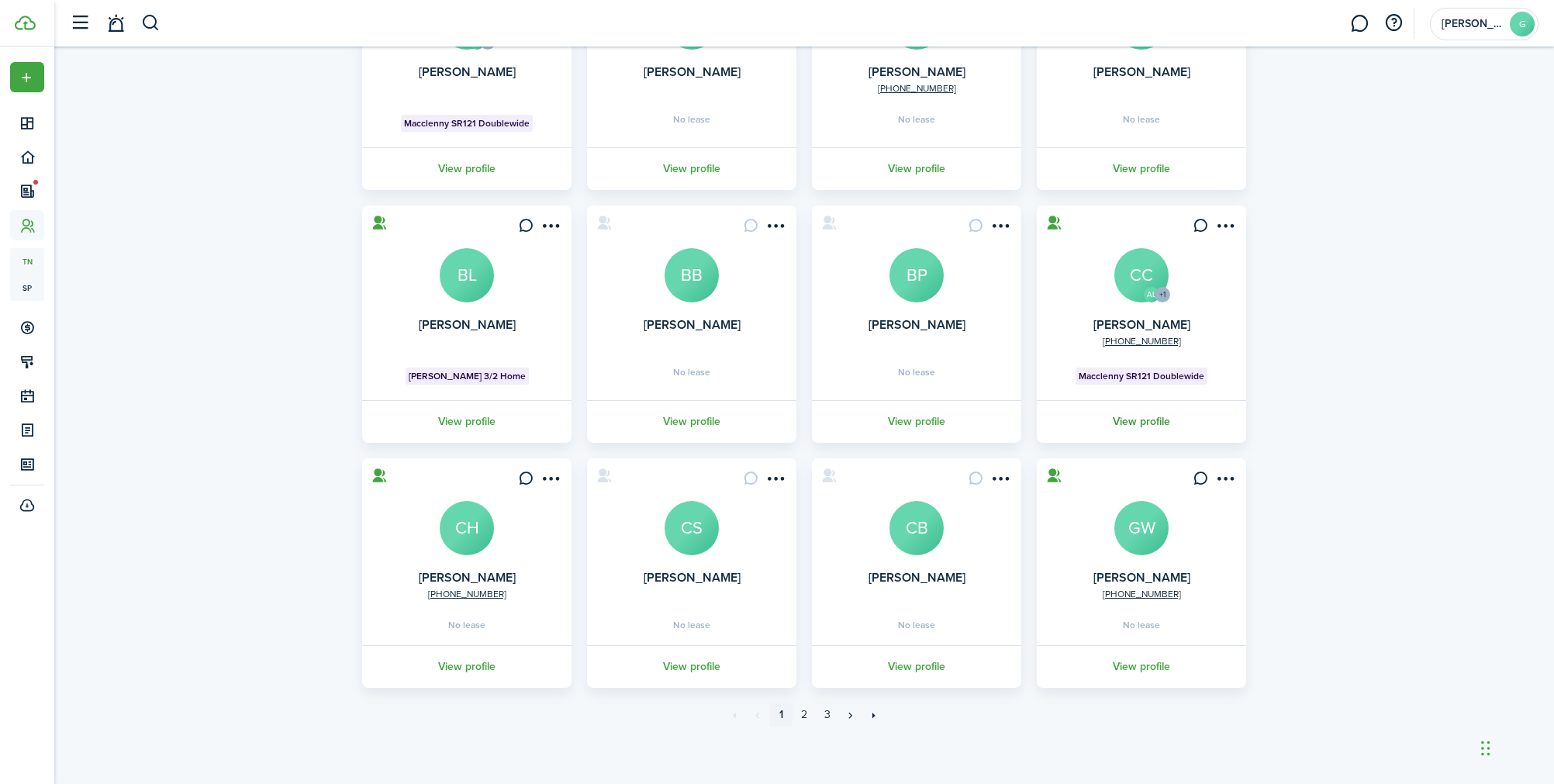
click at [1137, 410] on link "View profile" at bounding box center [1141, 421] width 214 height 42
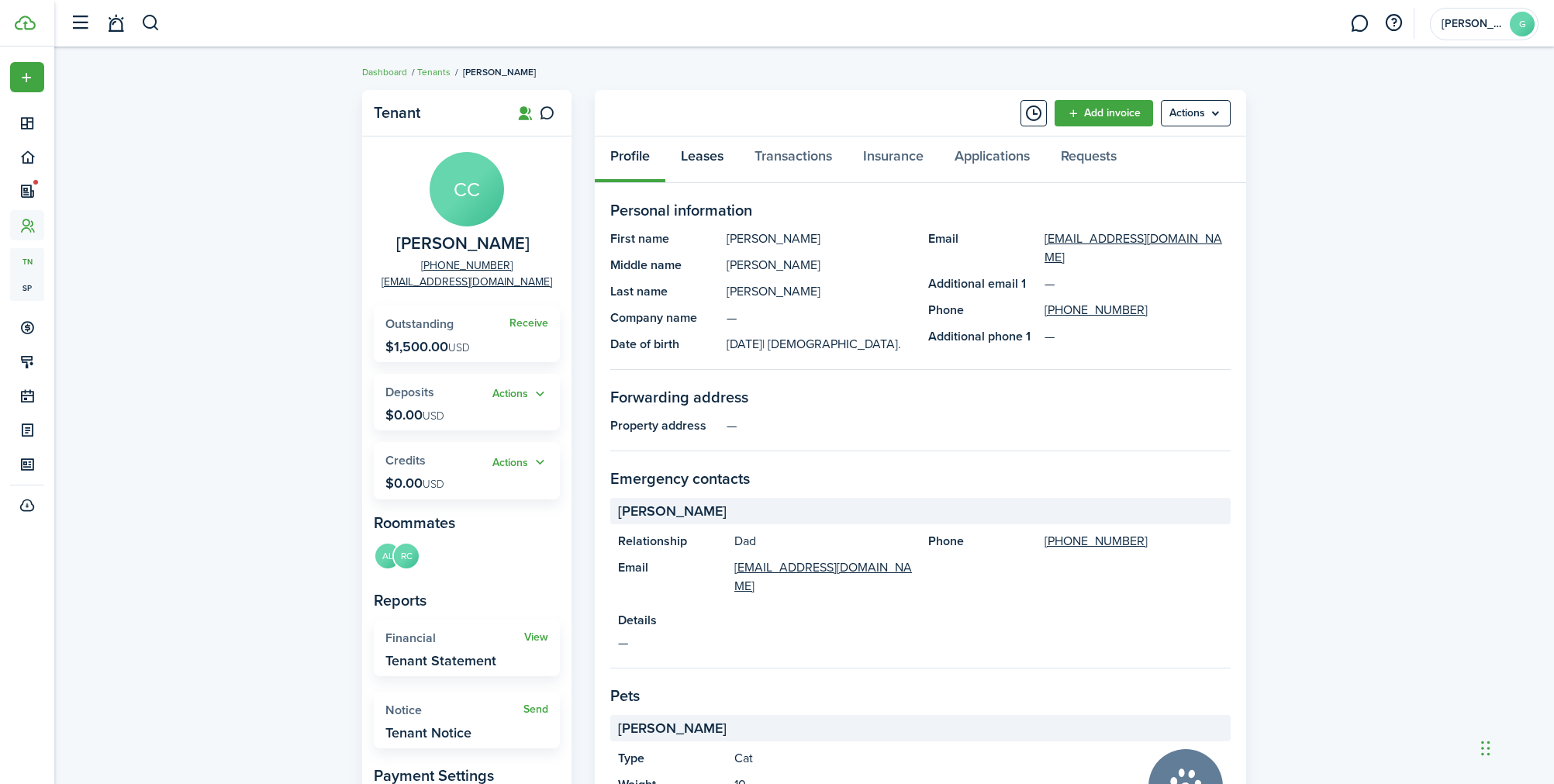
click at [709, 160] on link "Leases" at bounding box center [702, 160] width 74 height 47
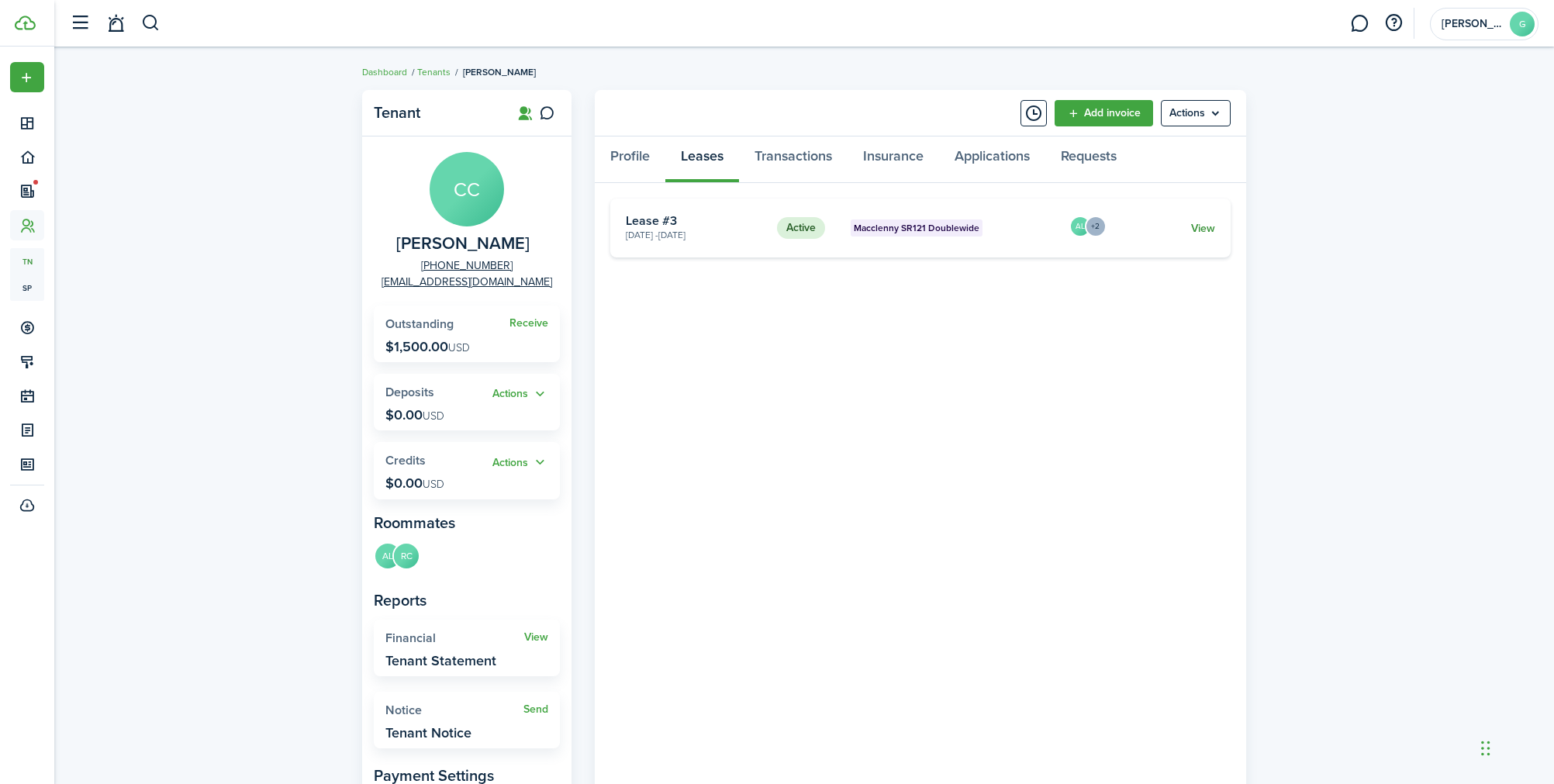
click at [1201, 228] on link "View" at bounding box center [1203, 228] width 24 height 16
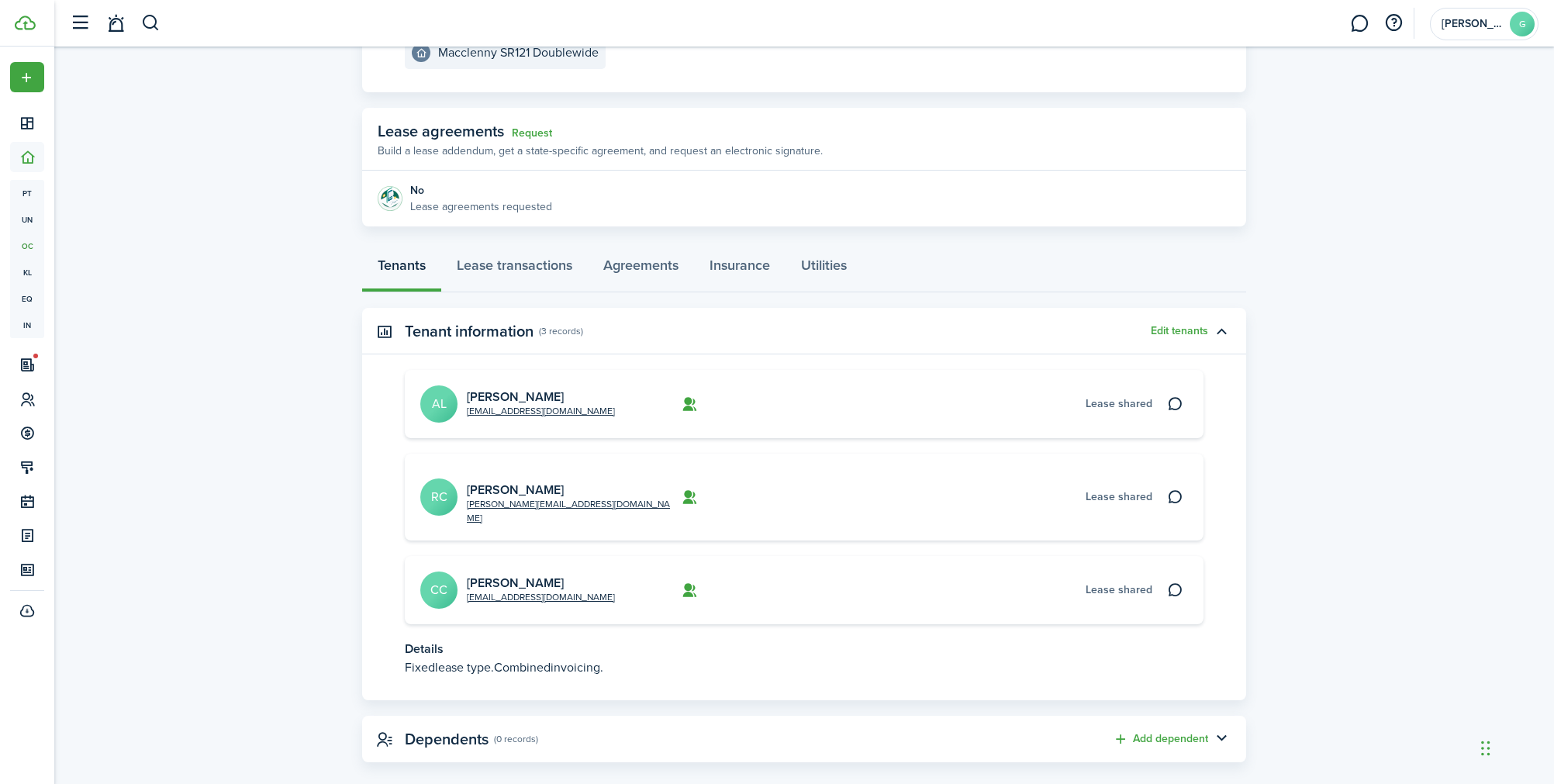
scroll to position [220, 0]
click at [522, 392] on link "[PERSON_NAME]" at bounding box center [515, 395] width 97 height 18
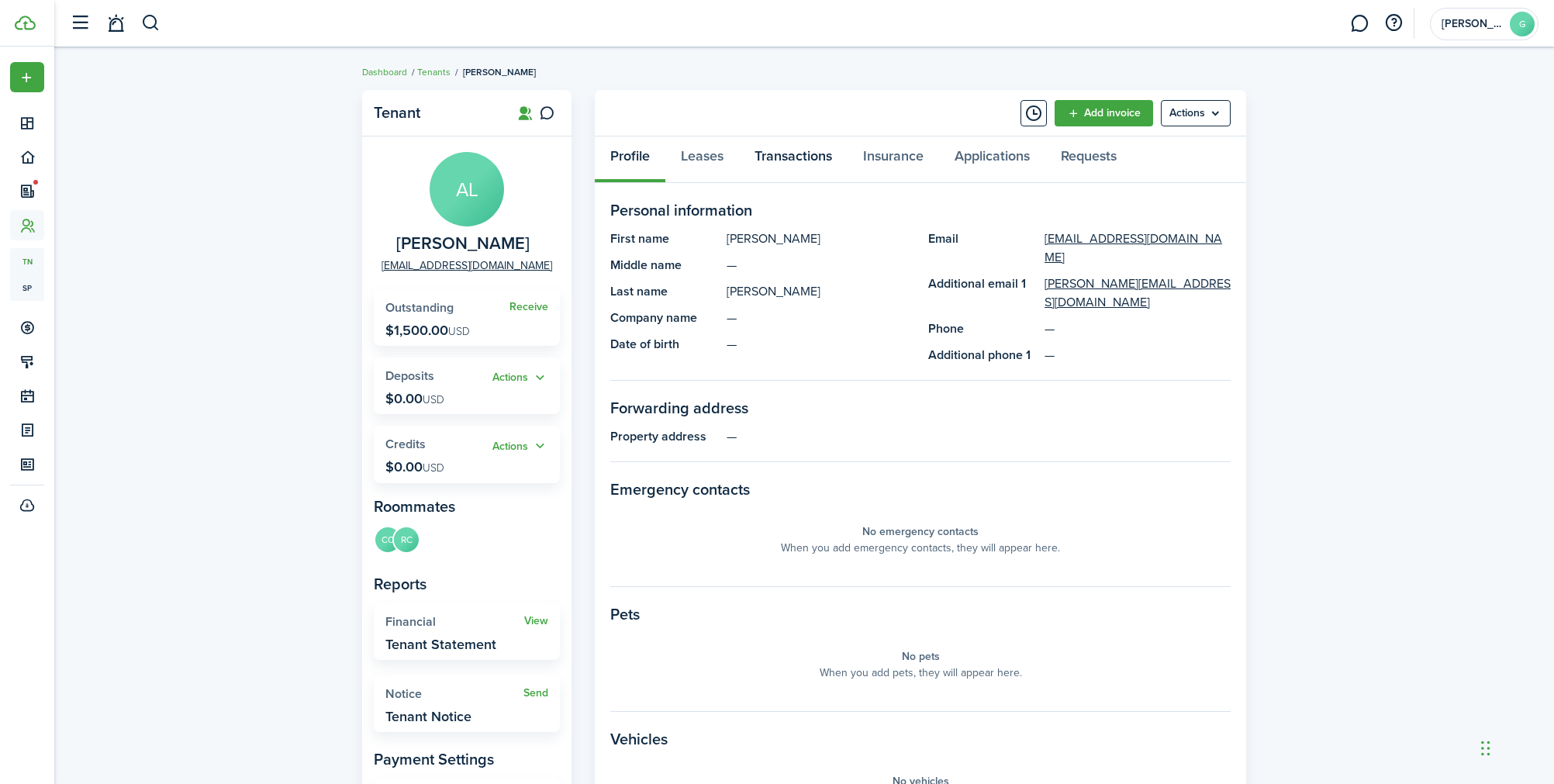
click at [794, 165] on link "Transactions" at bounding box center [793, 160] width 108 height 47
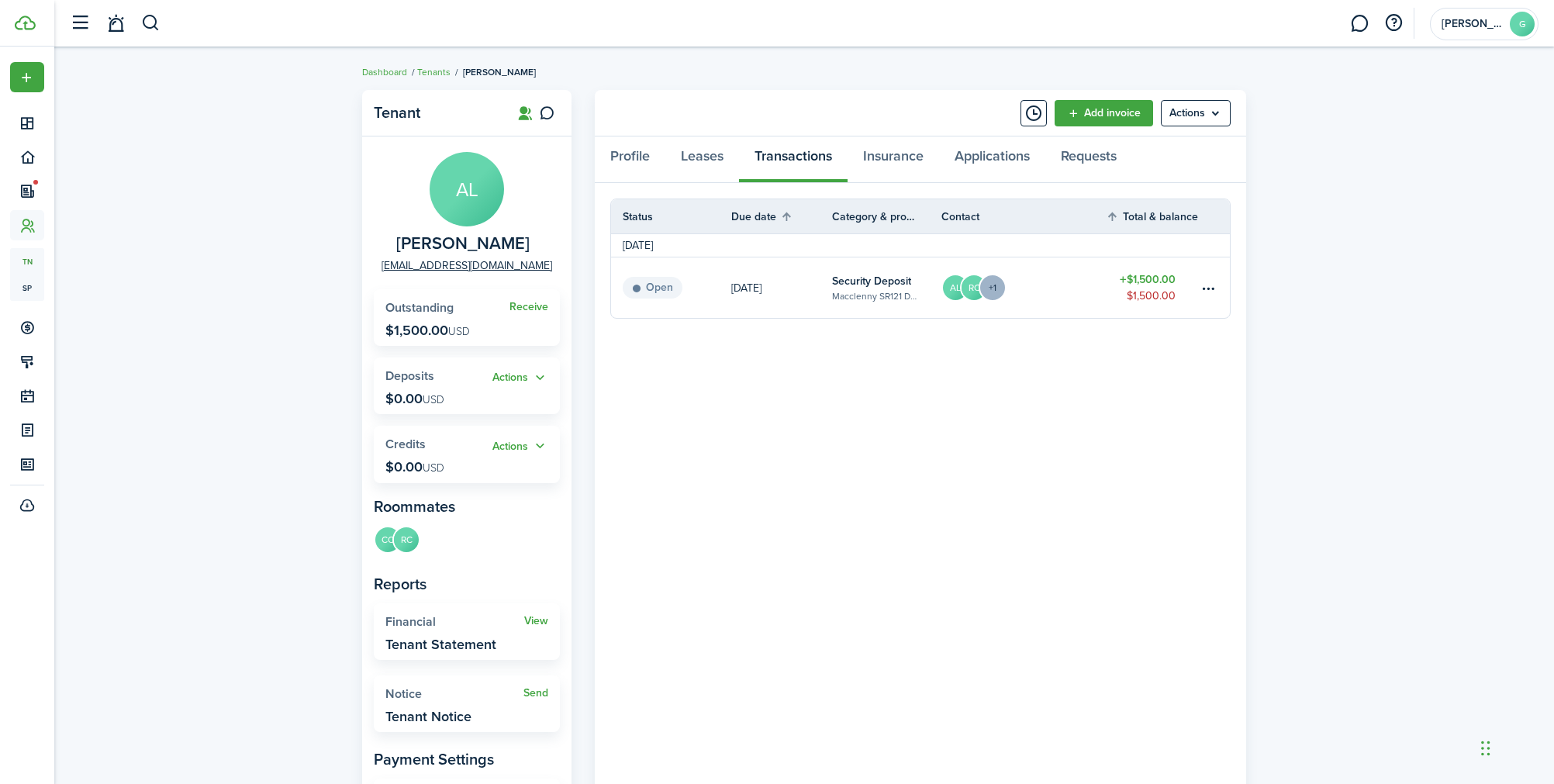
click at [1059, 291] on link "AL RC +1" at bounding box center [1023, 288] width 164 height 61
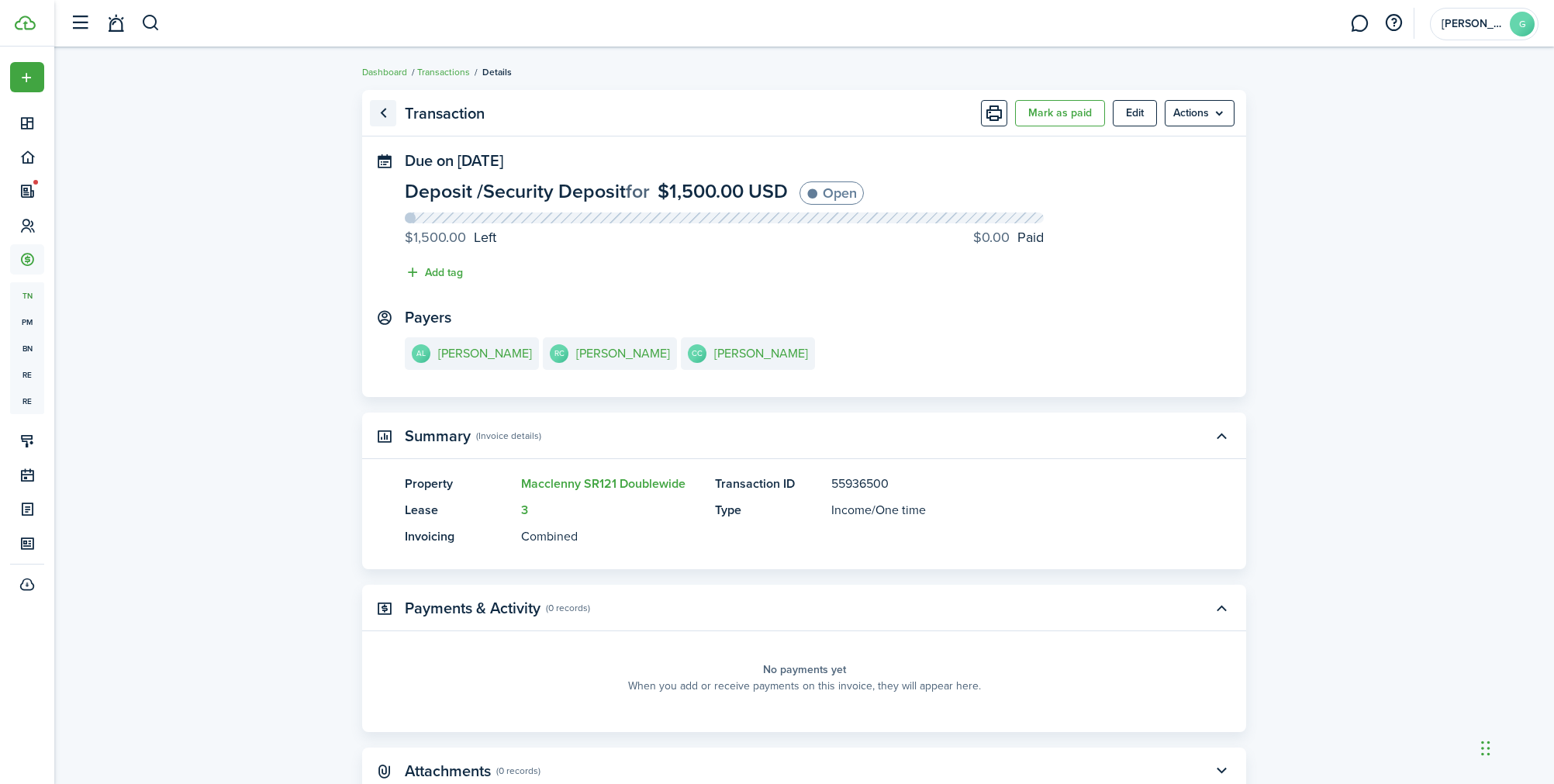
click at [386, 121] on link "Go back" at bounding box center [383, 113] width 26 height 26
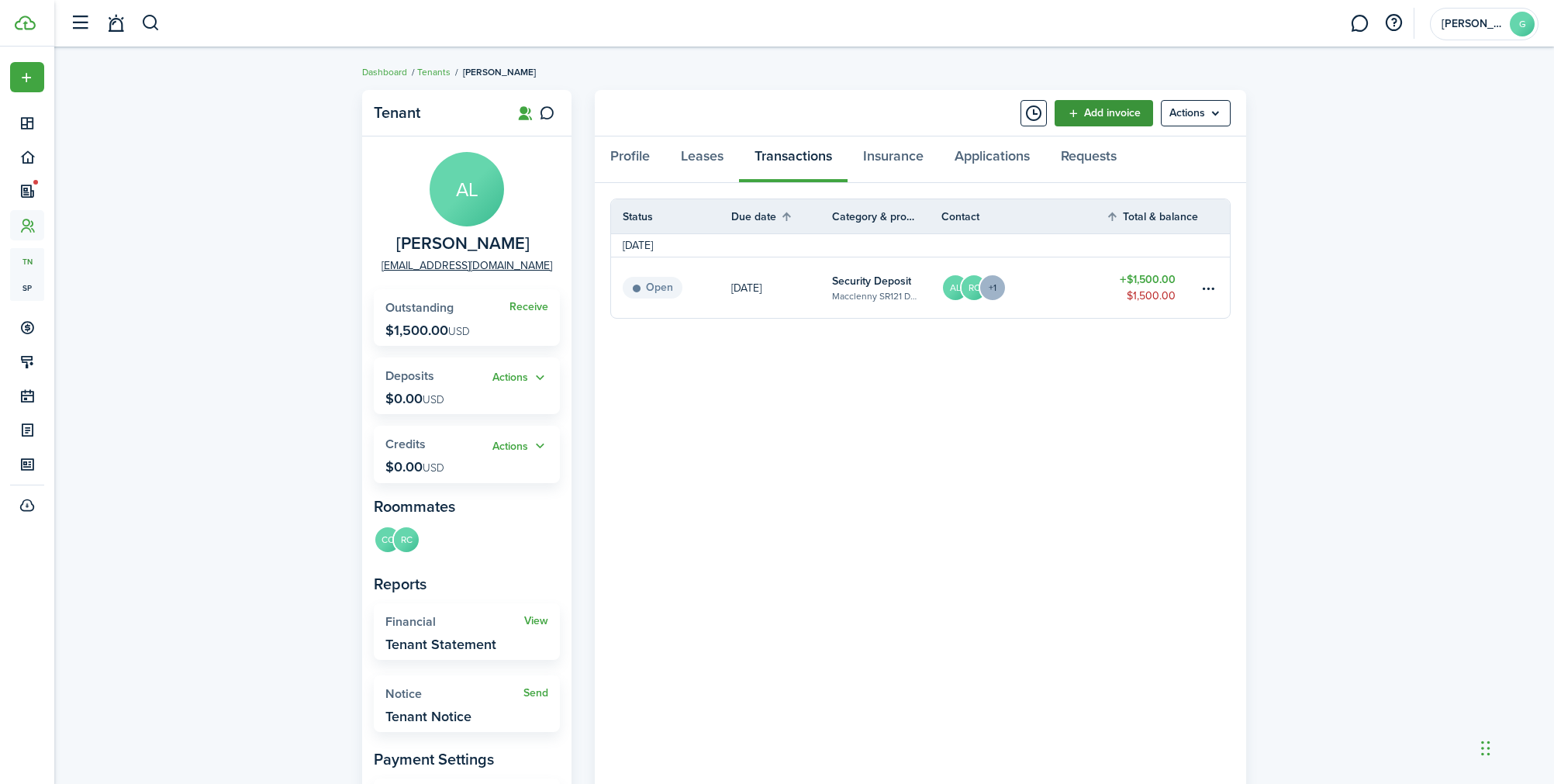
click at [1099, 113] on link "Add invoice" at bounding box center [1105, 113] width 99 height 26
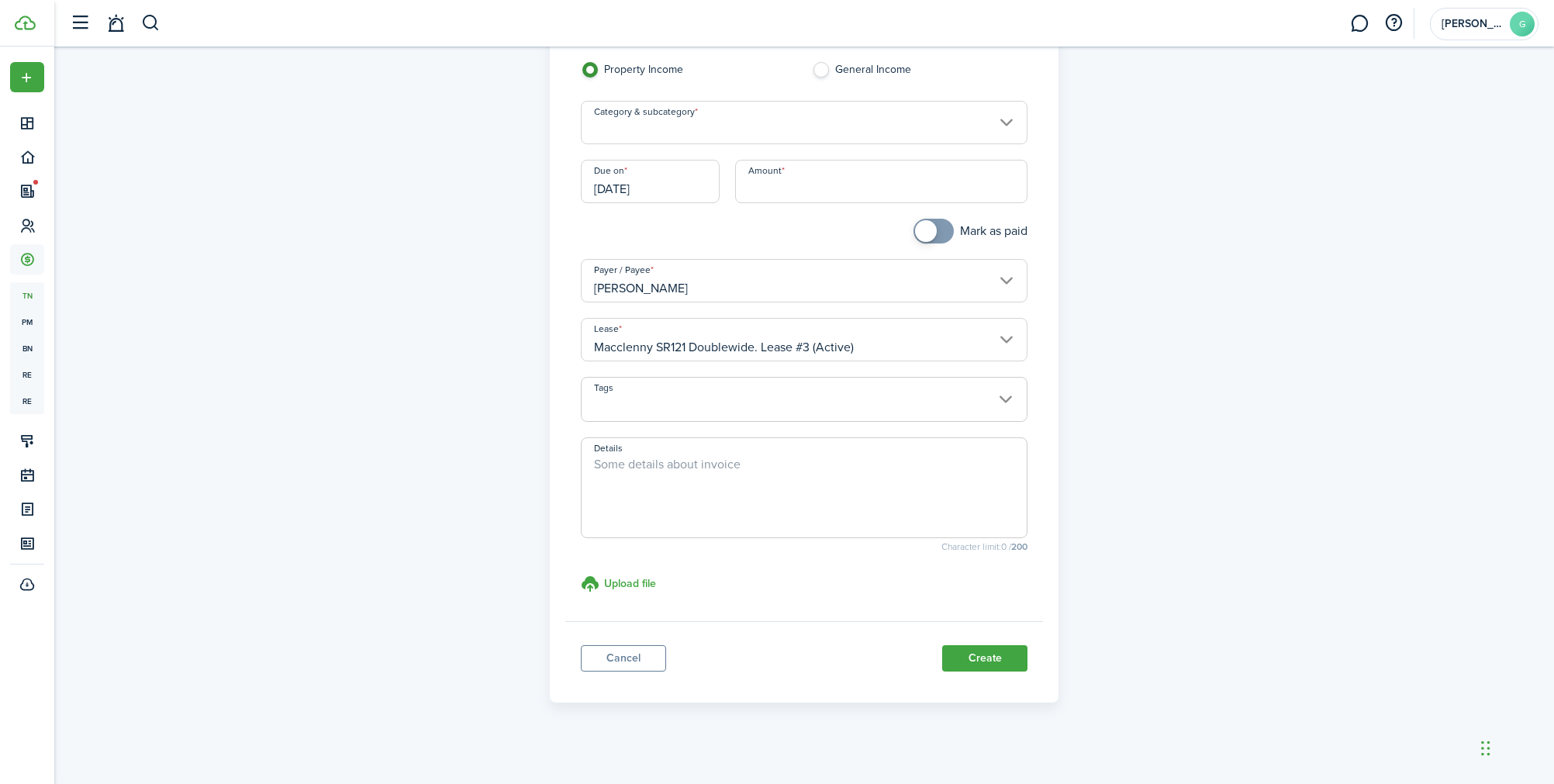
scroll to position [114, 0]
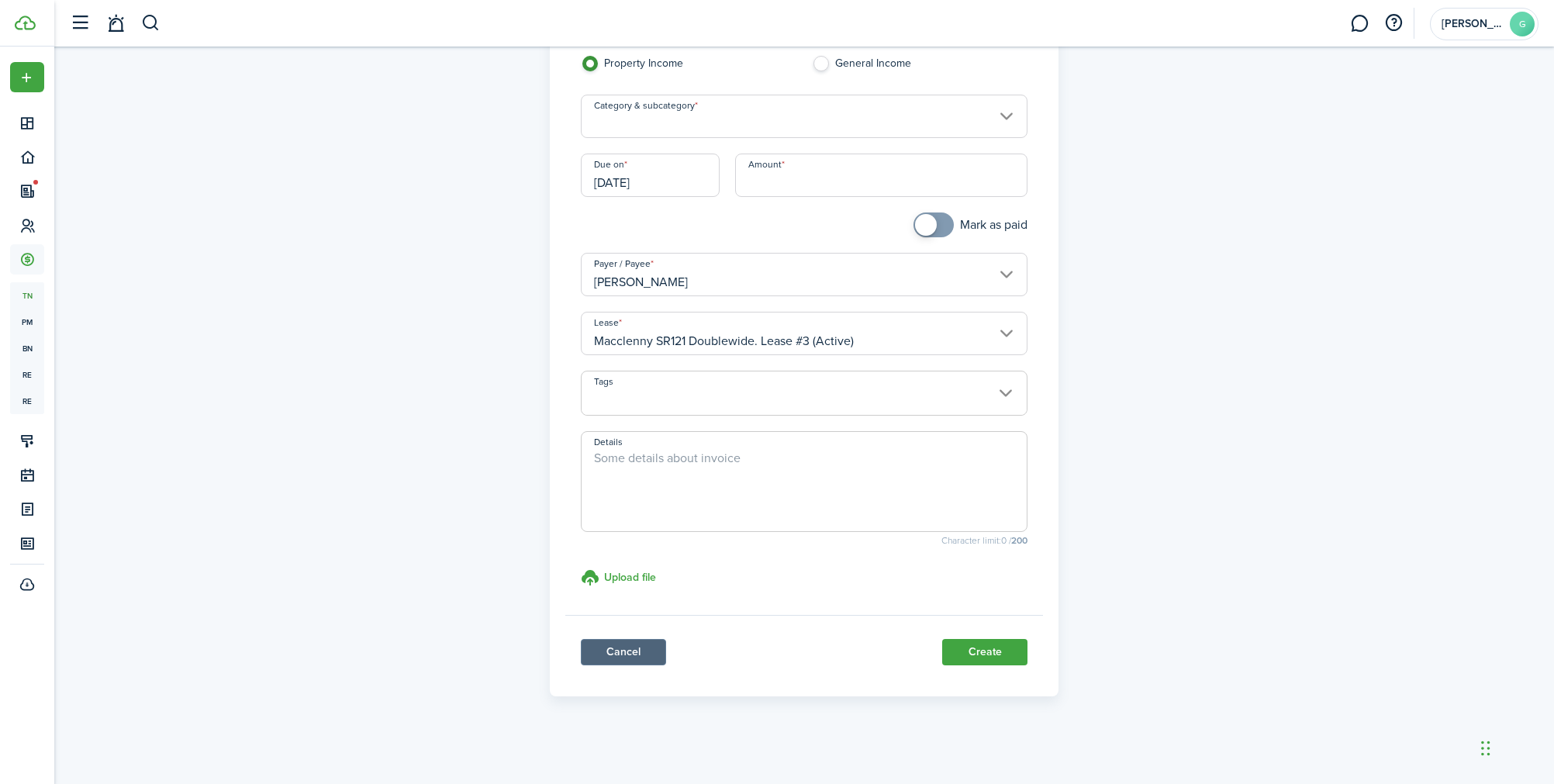
click at [622, 651] on link "Cancel" at bounding box center [623, 651] width 85 height 26
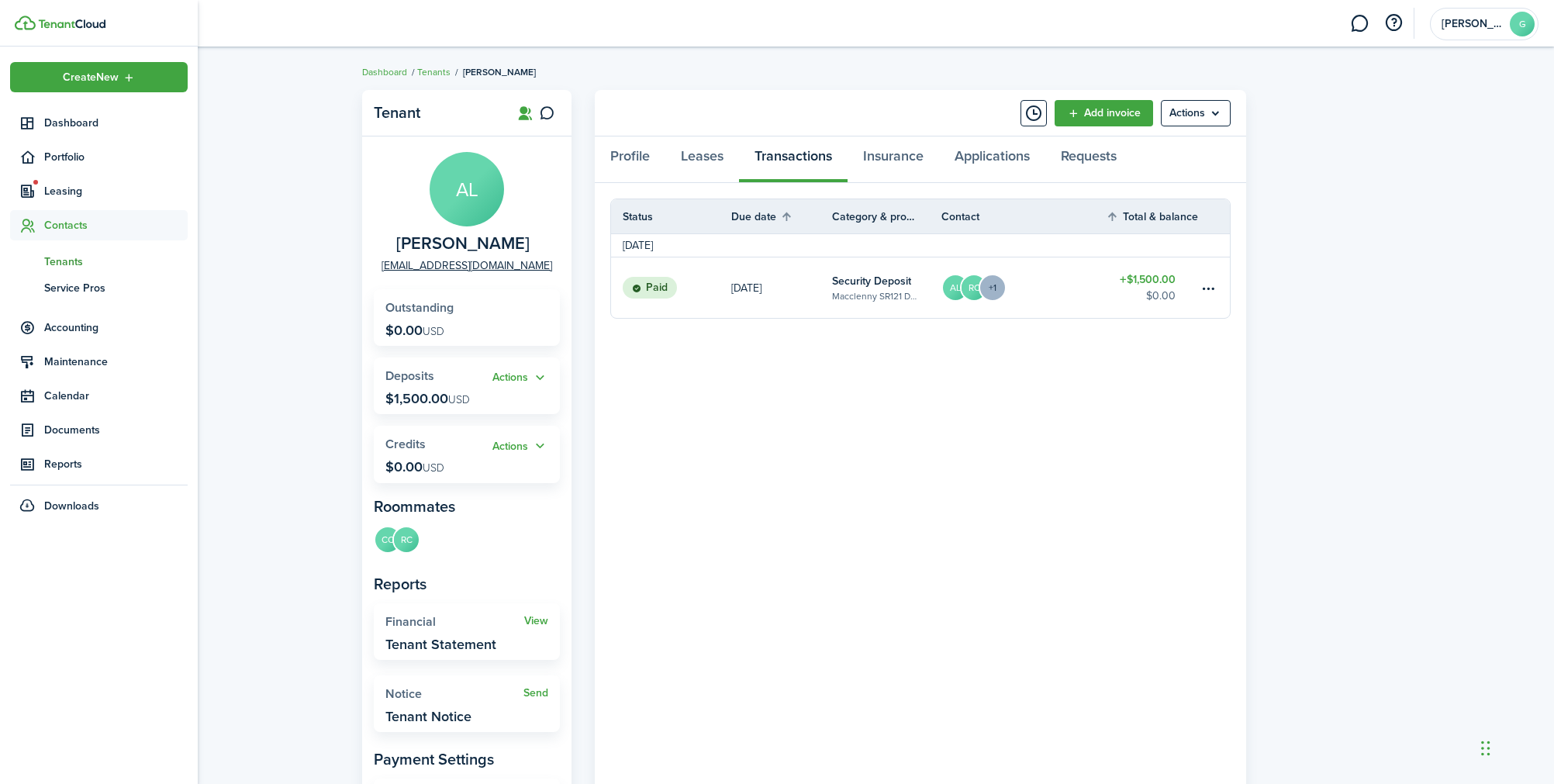
click at [41, 255] on span "tn" at bounding box center [27, 261] width 34 height 26
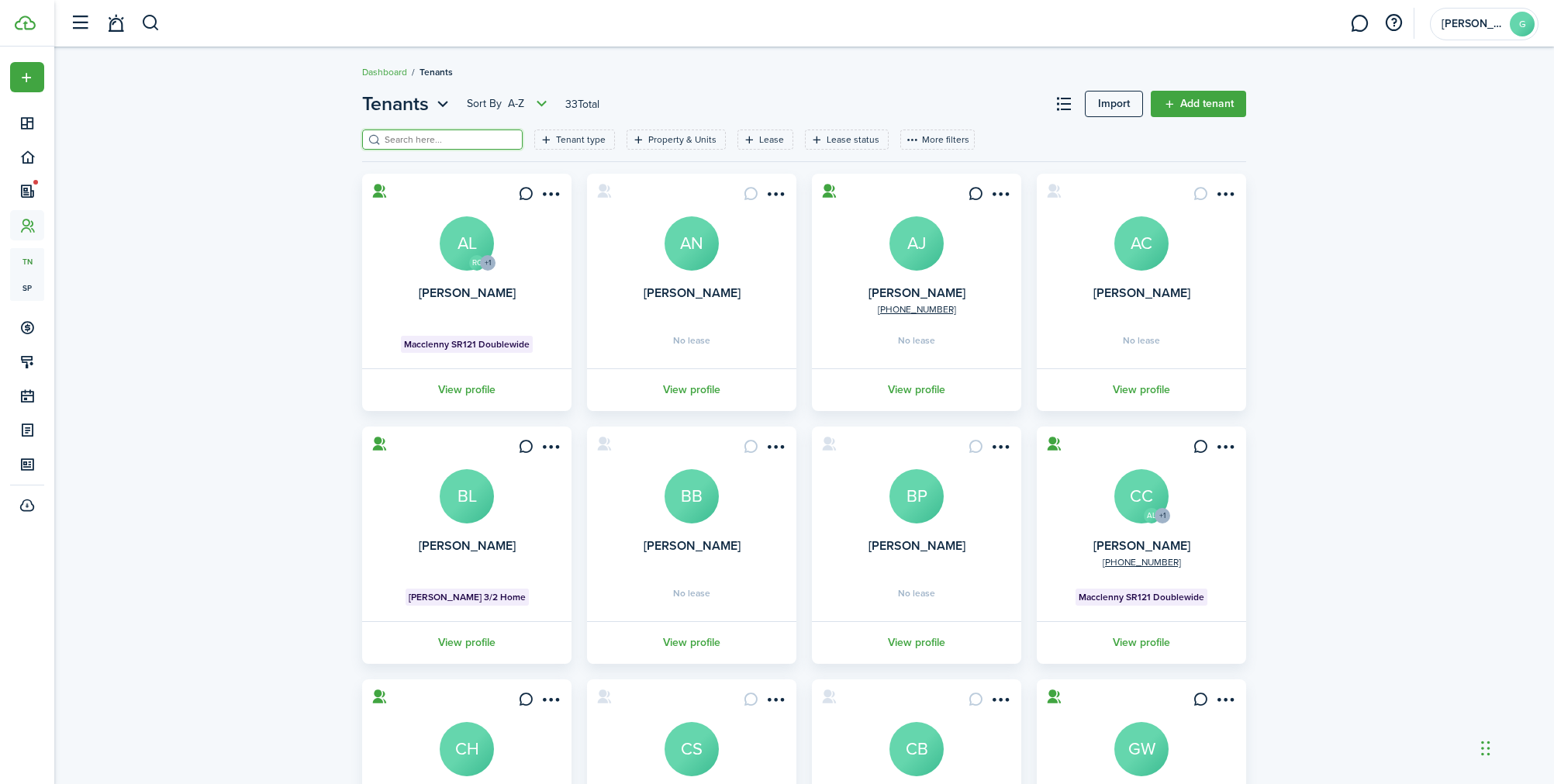
click at [422, 140] on input "search" at bounding box center [449, 140] width 136 height 15
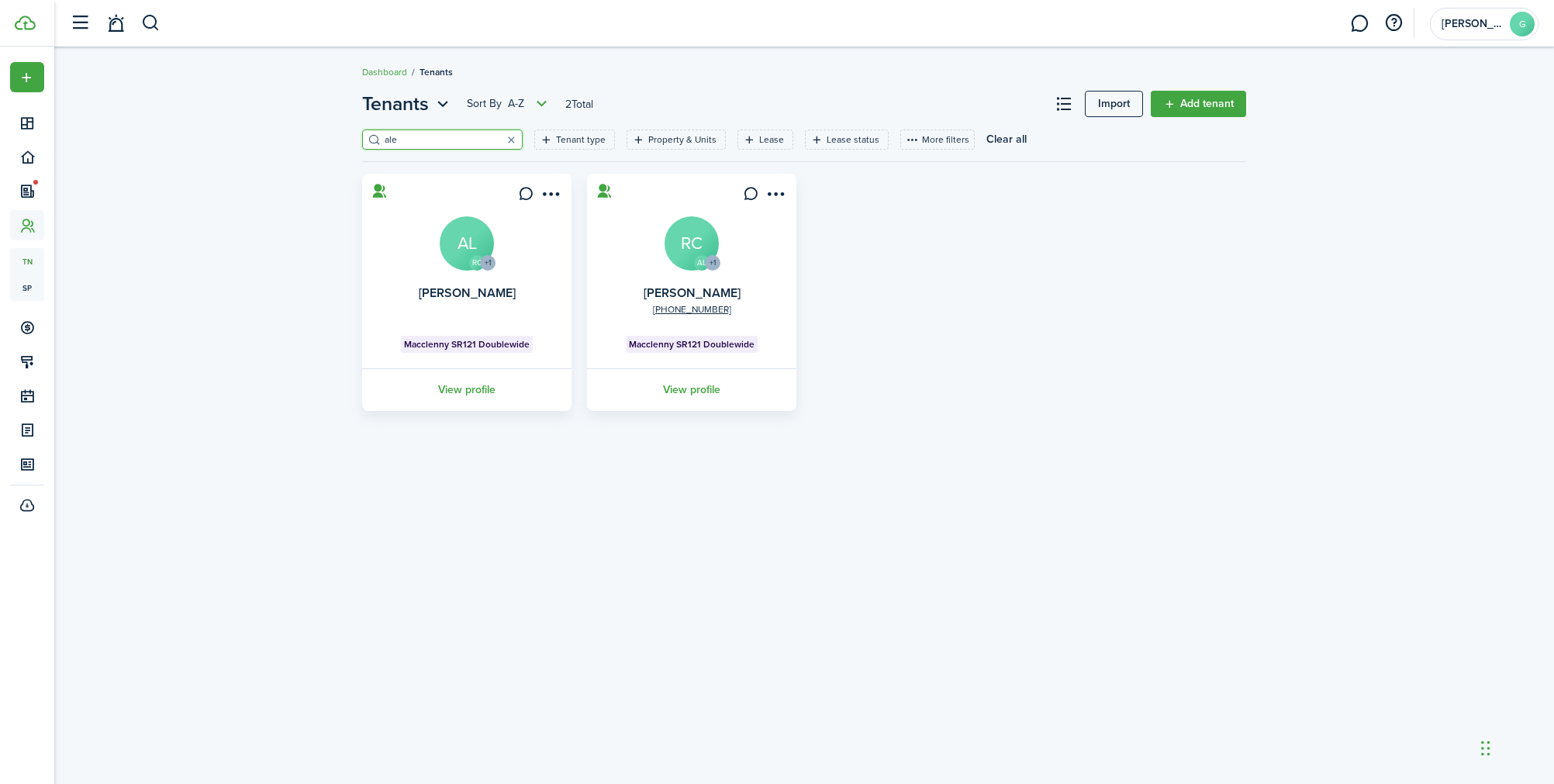
type input "ale"
click at [471, 385] on link "View profile" at bounding box center [467, 389] width 214 height 42
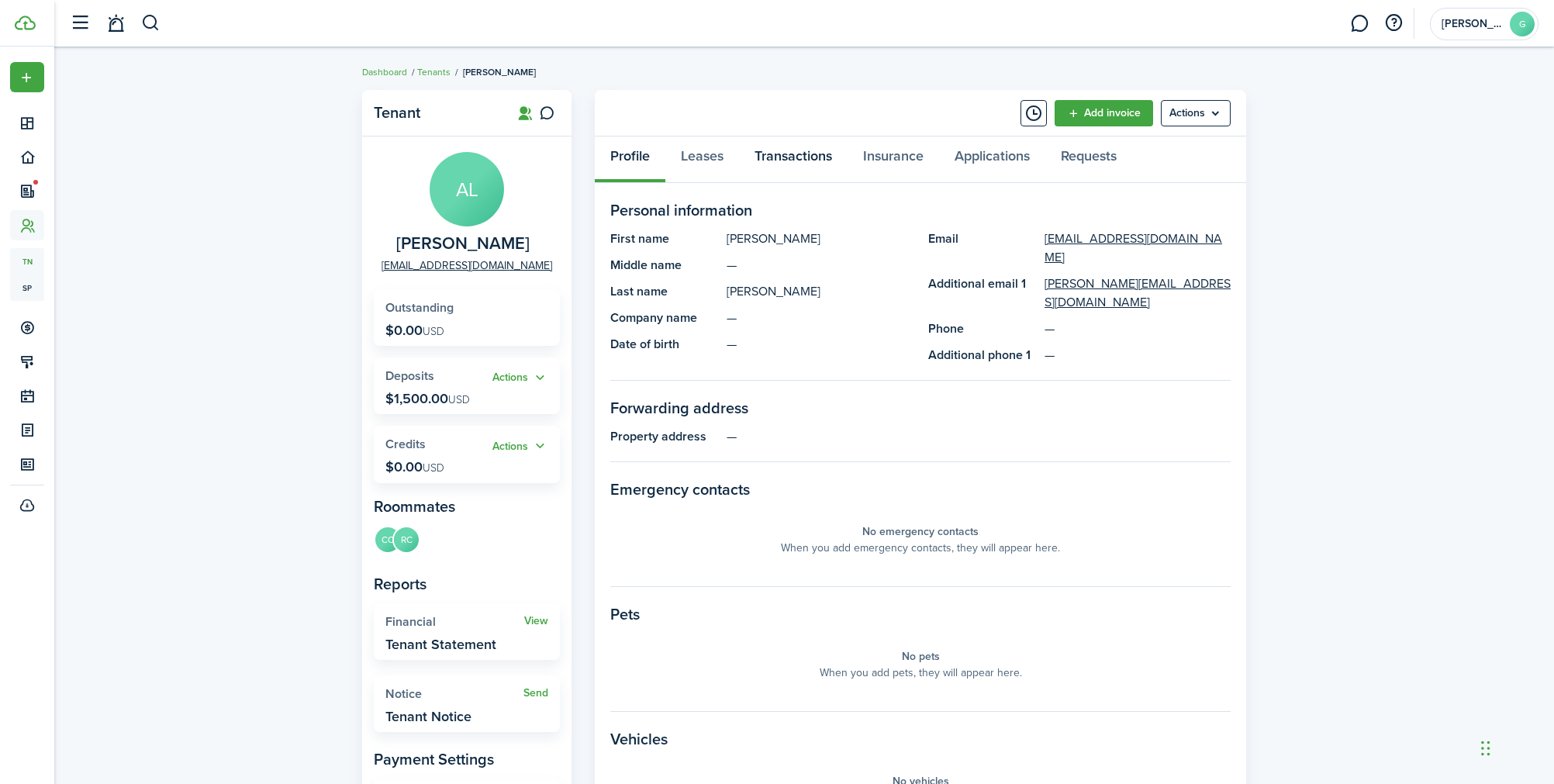
click at [784, 160] on link "Transactions" at bounding box center [793, 160] width 108 height 47
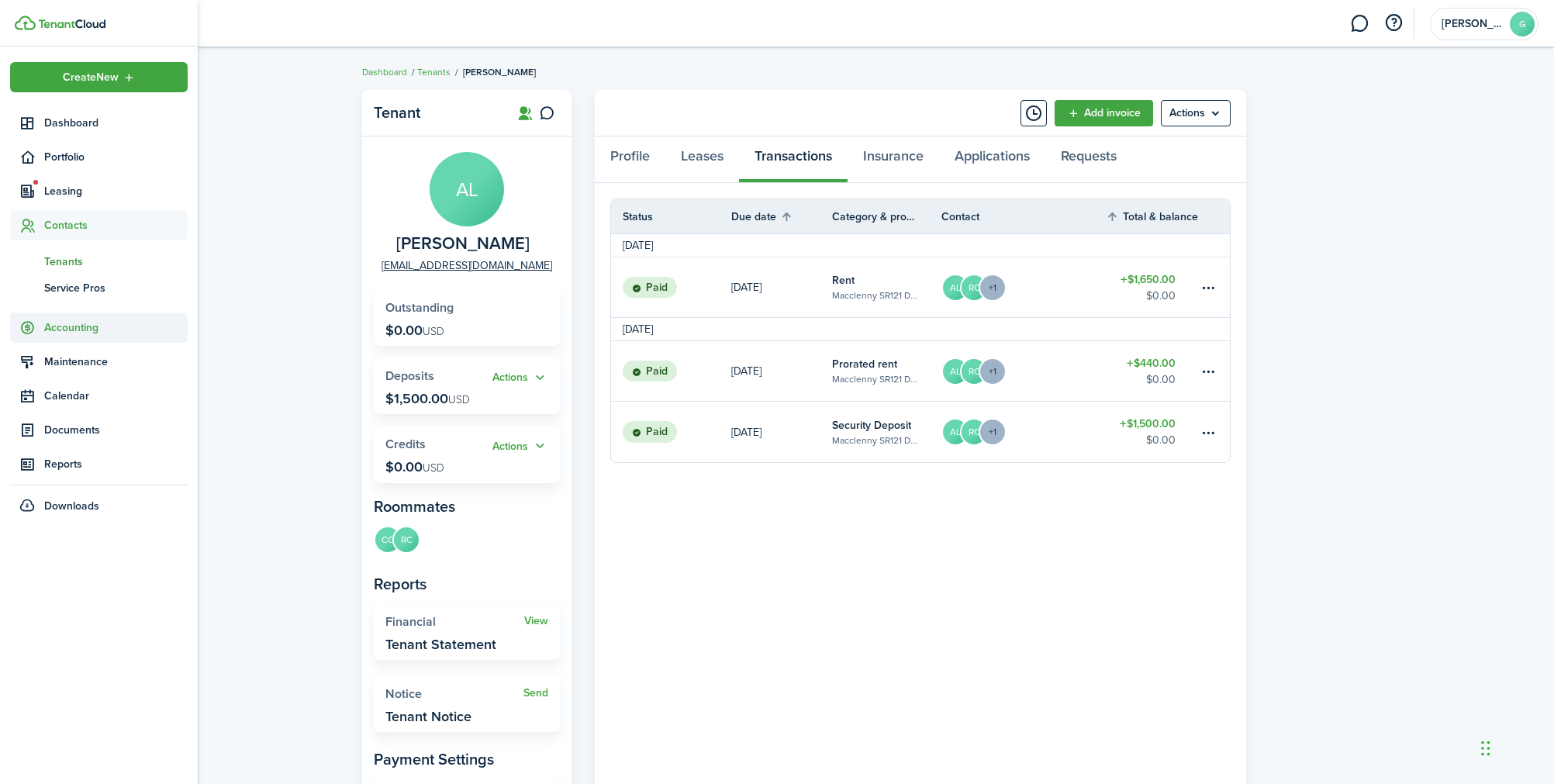
click at [36, 317] on span "Accounting" at bounding box center [99, 327] width 178 height 30
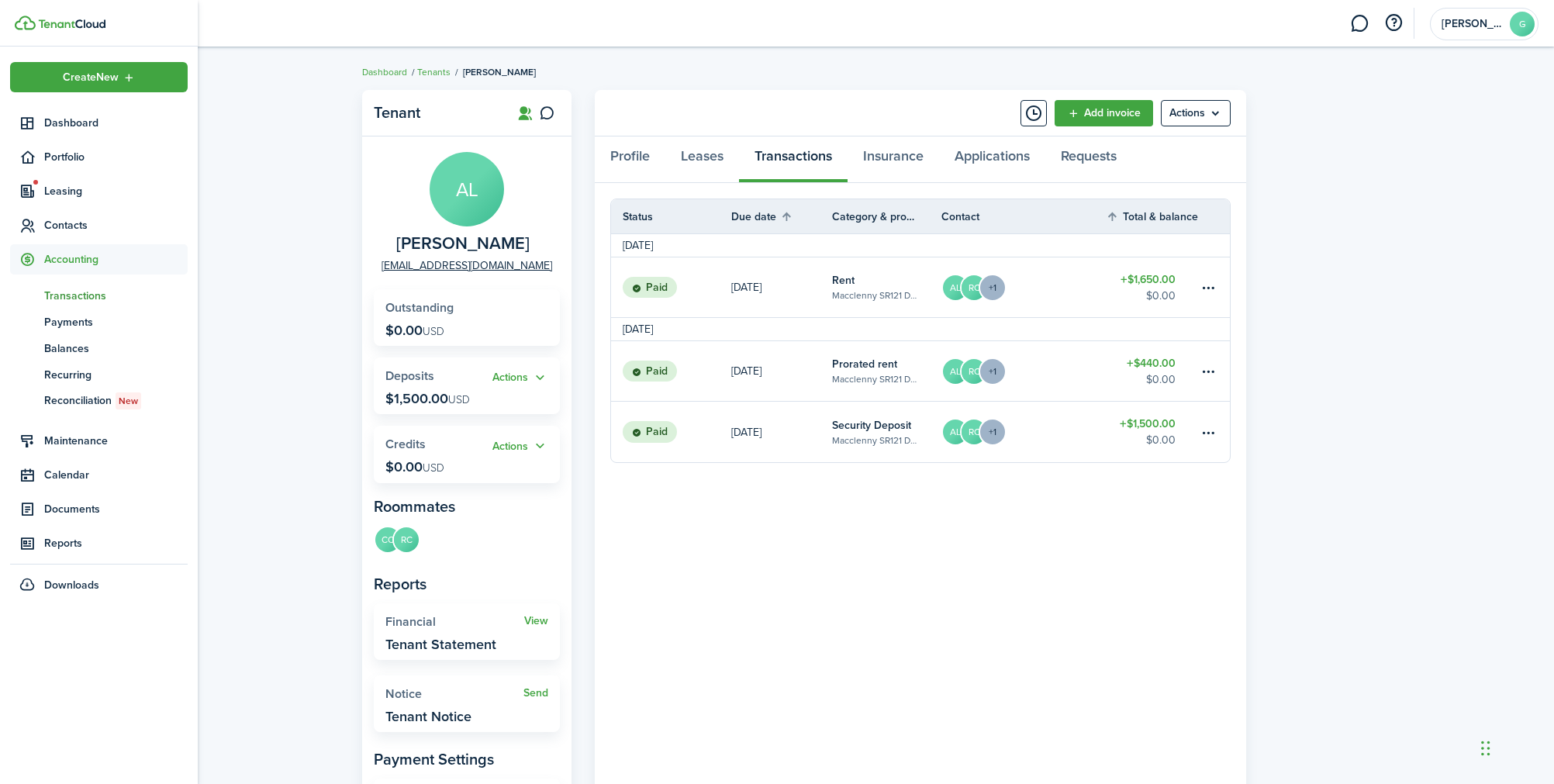
click at [93, 292] on span "Transactions" at bounding box center [115, 296] width 143 height 16
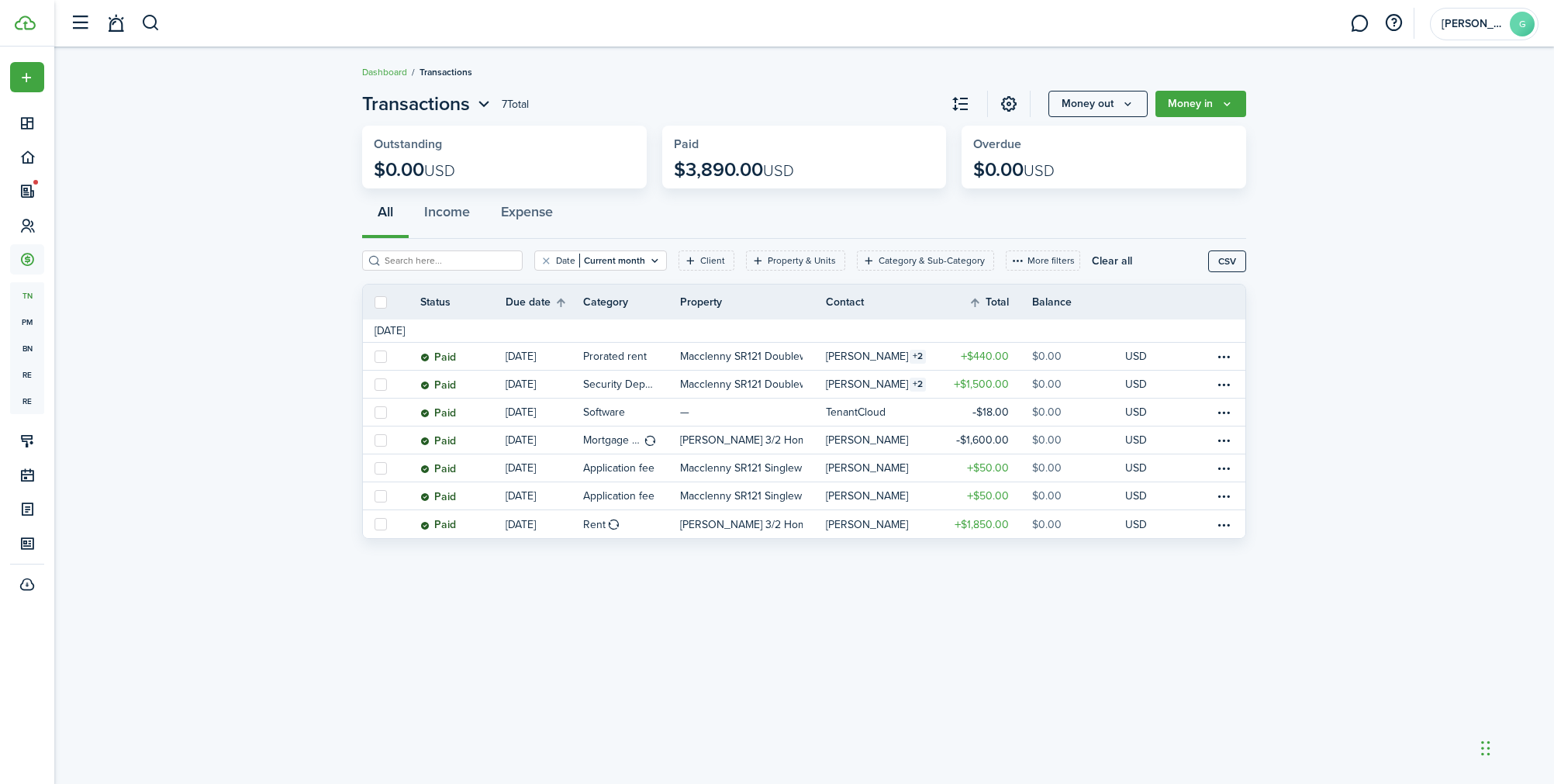
click at [327, 398] on invoice-list "Transactions 7 Total Money out Money in Outstanding $0.00 USD Paid $3,890.00 US…" at bounding box center [804, 318] width 1500 height 472
click at [540, 261] on button "Clear filter" at bounding box center [546, 260] width 13 height 12
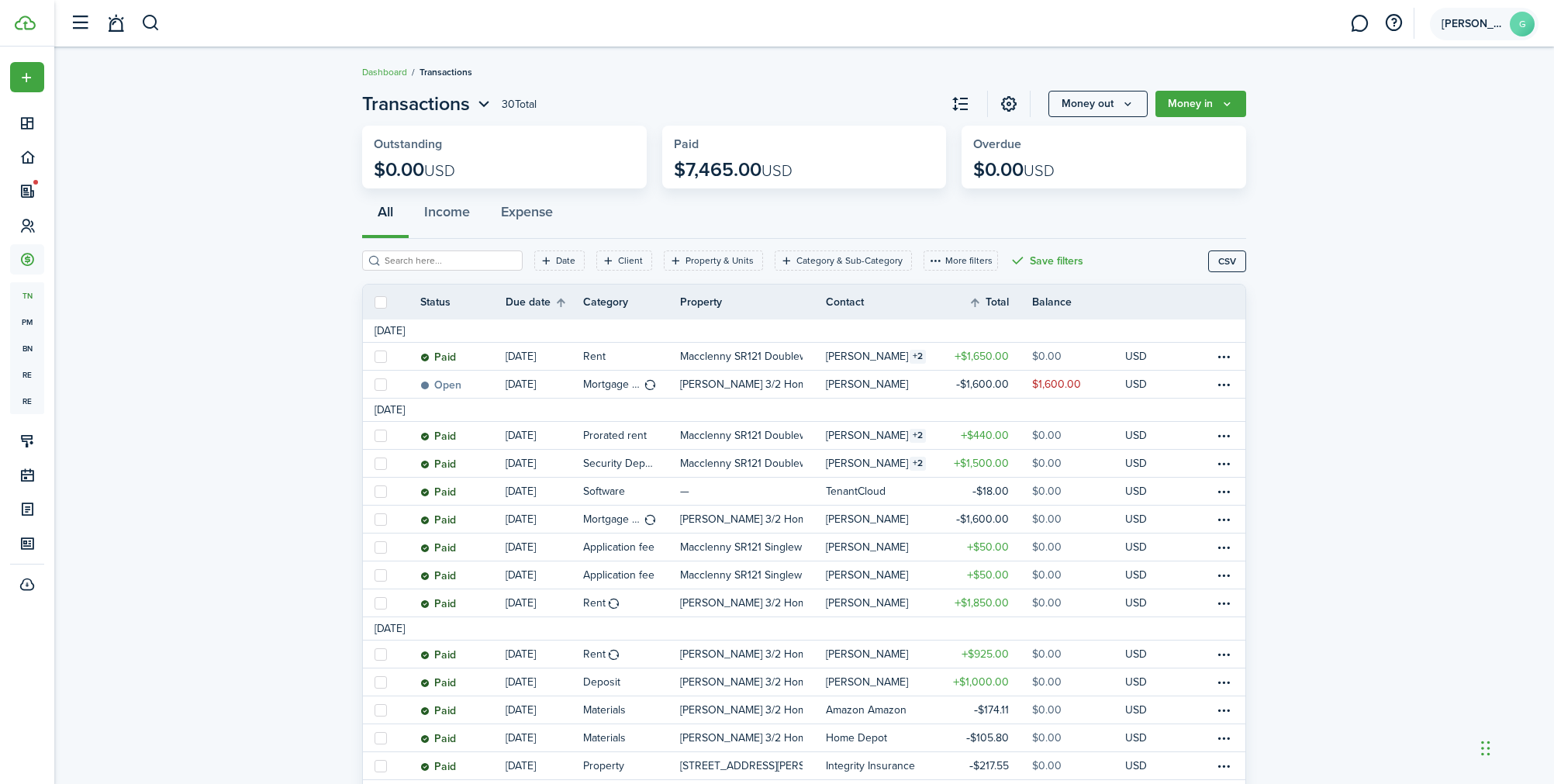
click at [1474, 26] on span "[PERSON_NAME]" at bounding box center [1473, 23] width 62 height 11
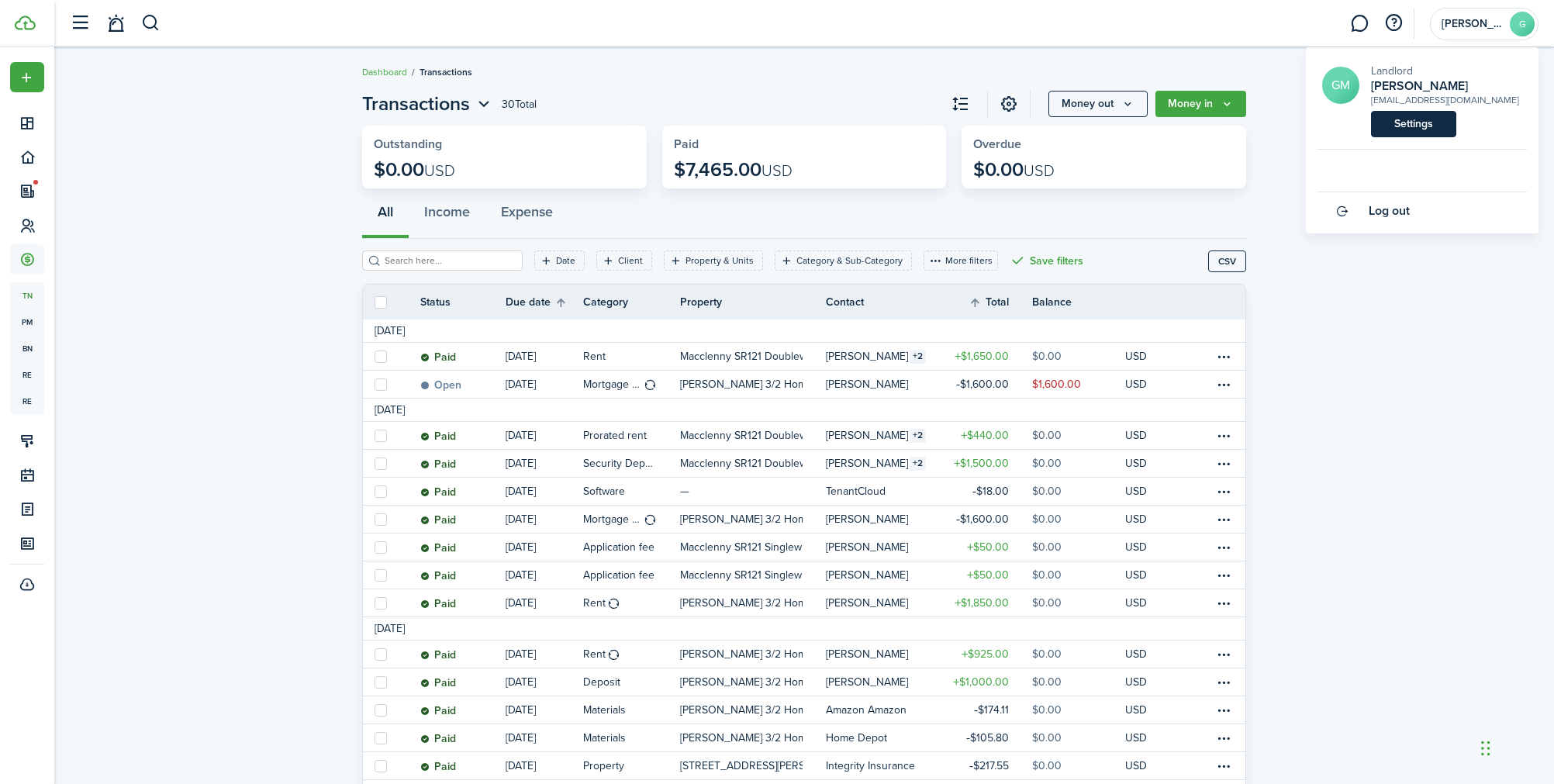
click at [1419, 116] on link "Settings" at bounding box center [1413, 124] width 85 height 26
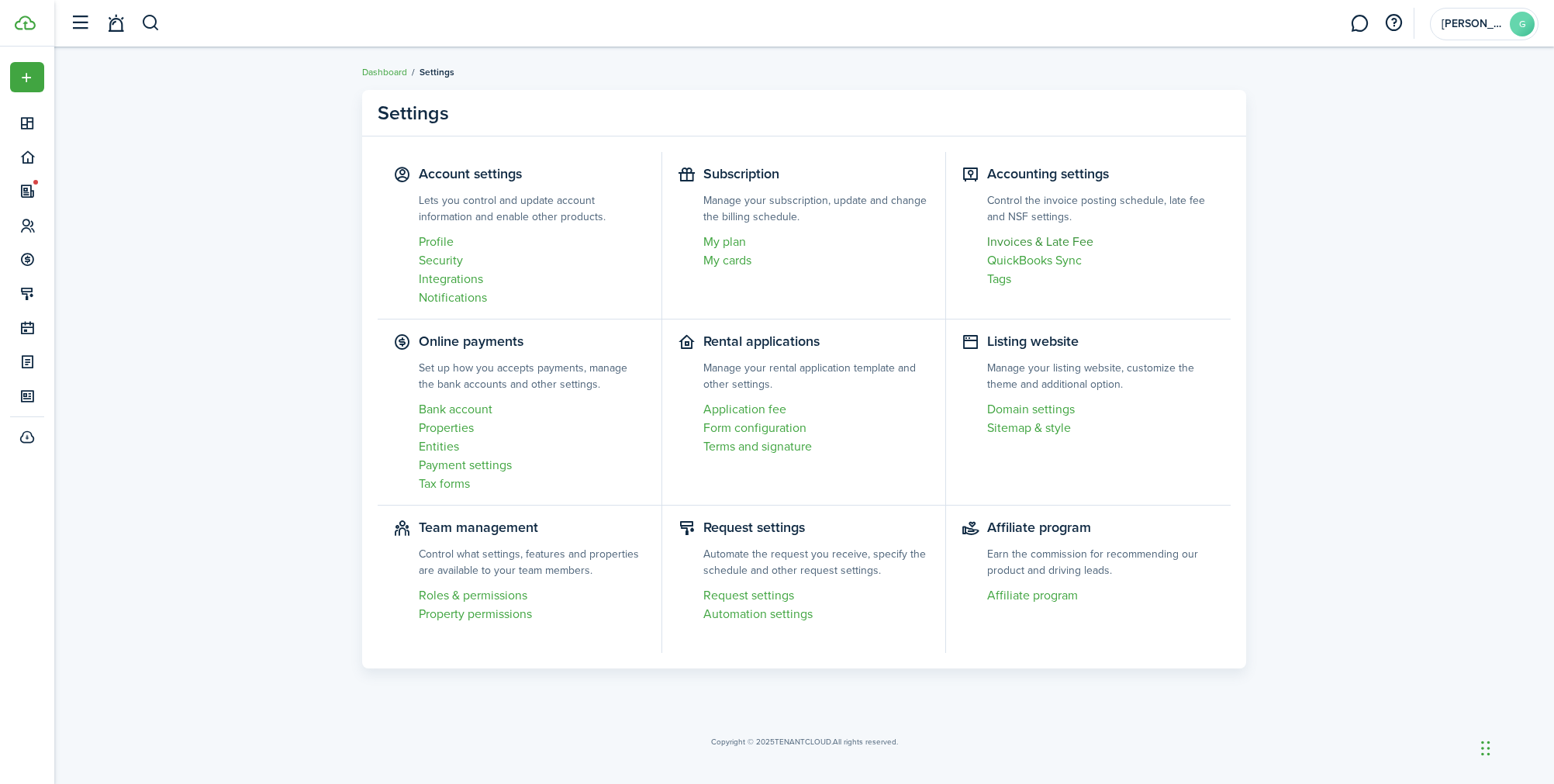
click at [1082, 238] on link "Invoices & Late Fee" at bounding box center [1101, 241] width 228 height 18
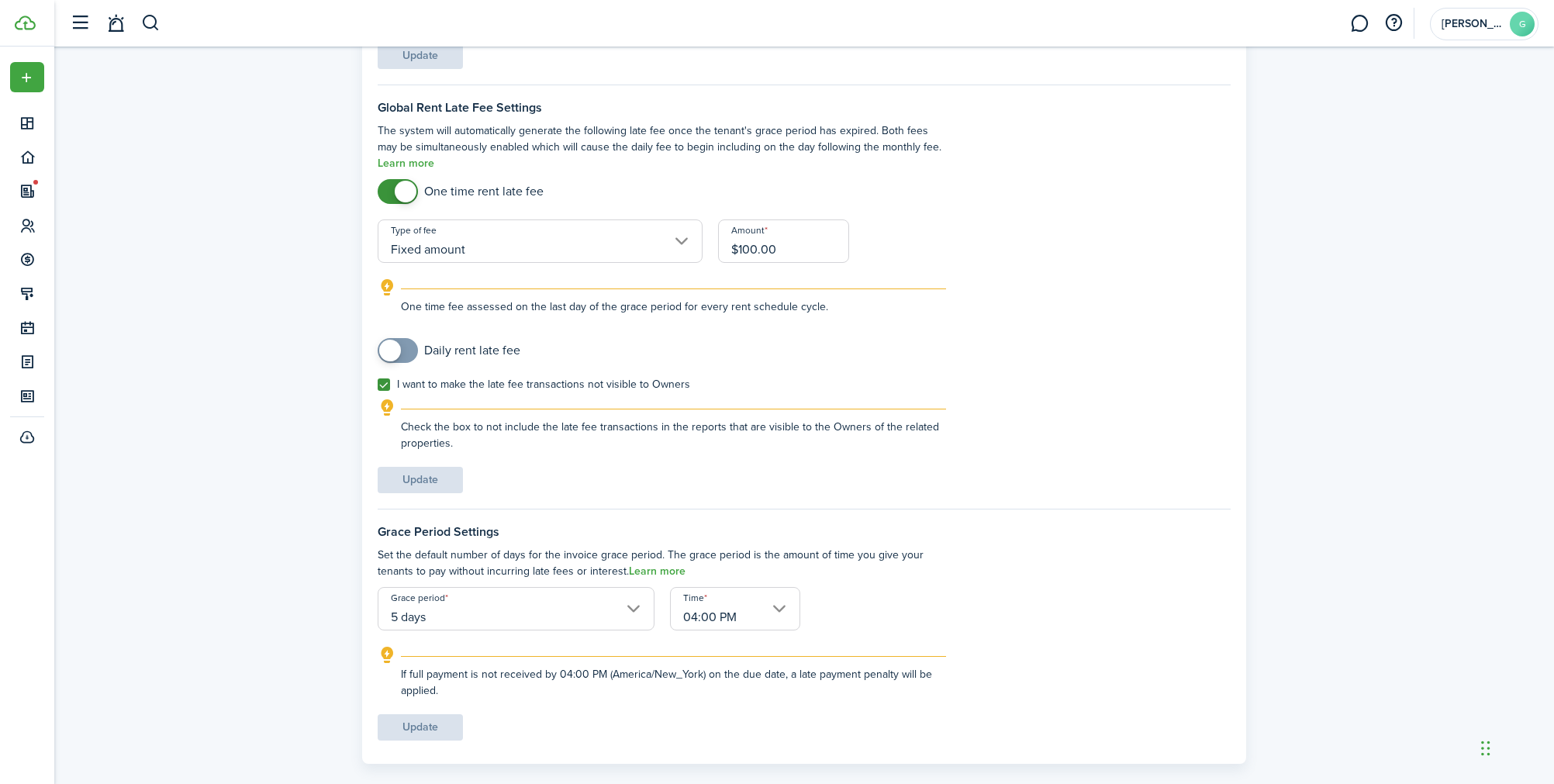
scroll to position [281, 0]
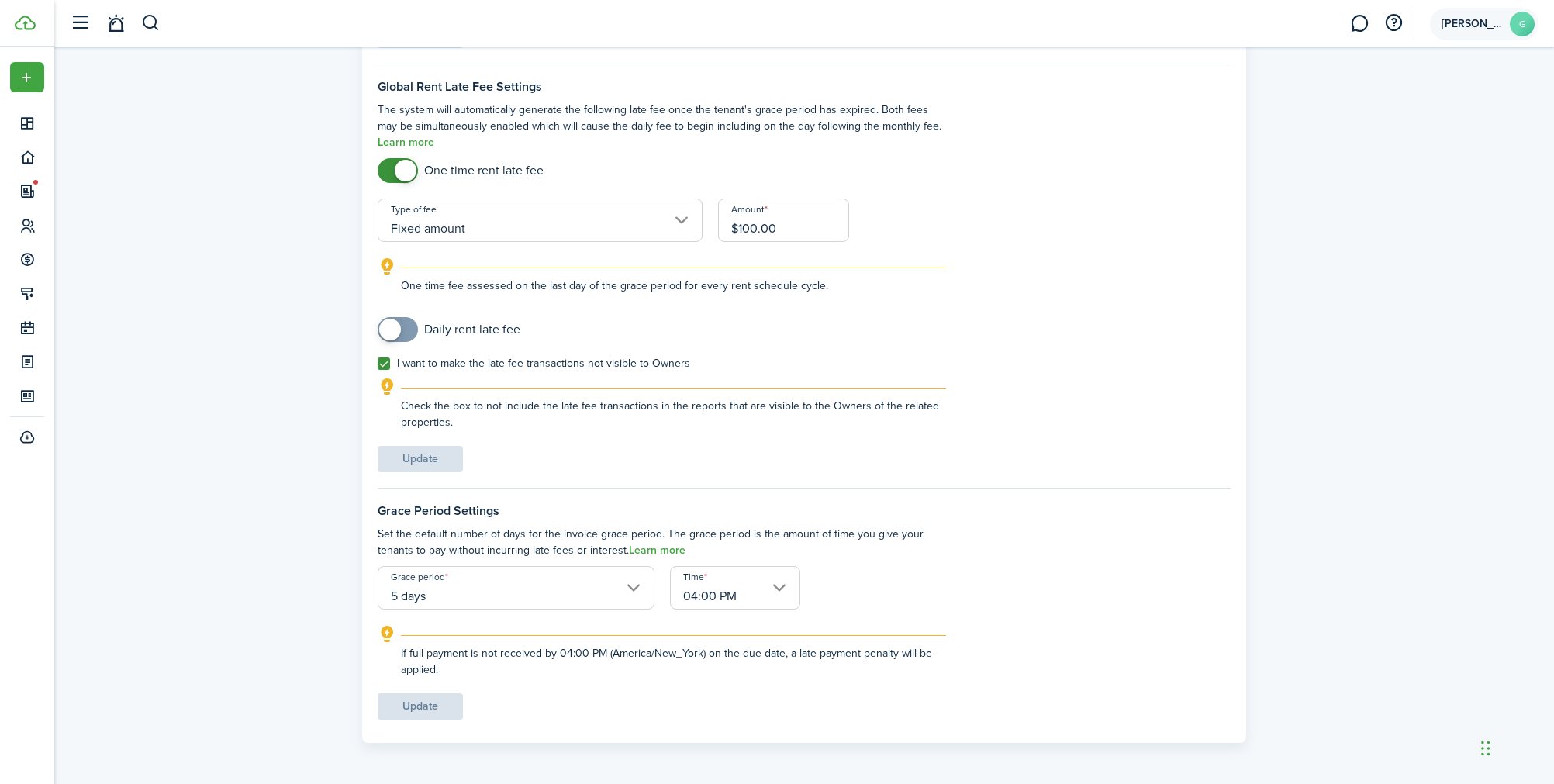
click at [1466, 29] on account-user-avatar "[PERSON_NAME]" at bounding box center [1484, 24] width 108 height 33
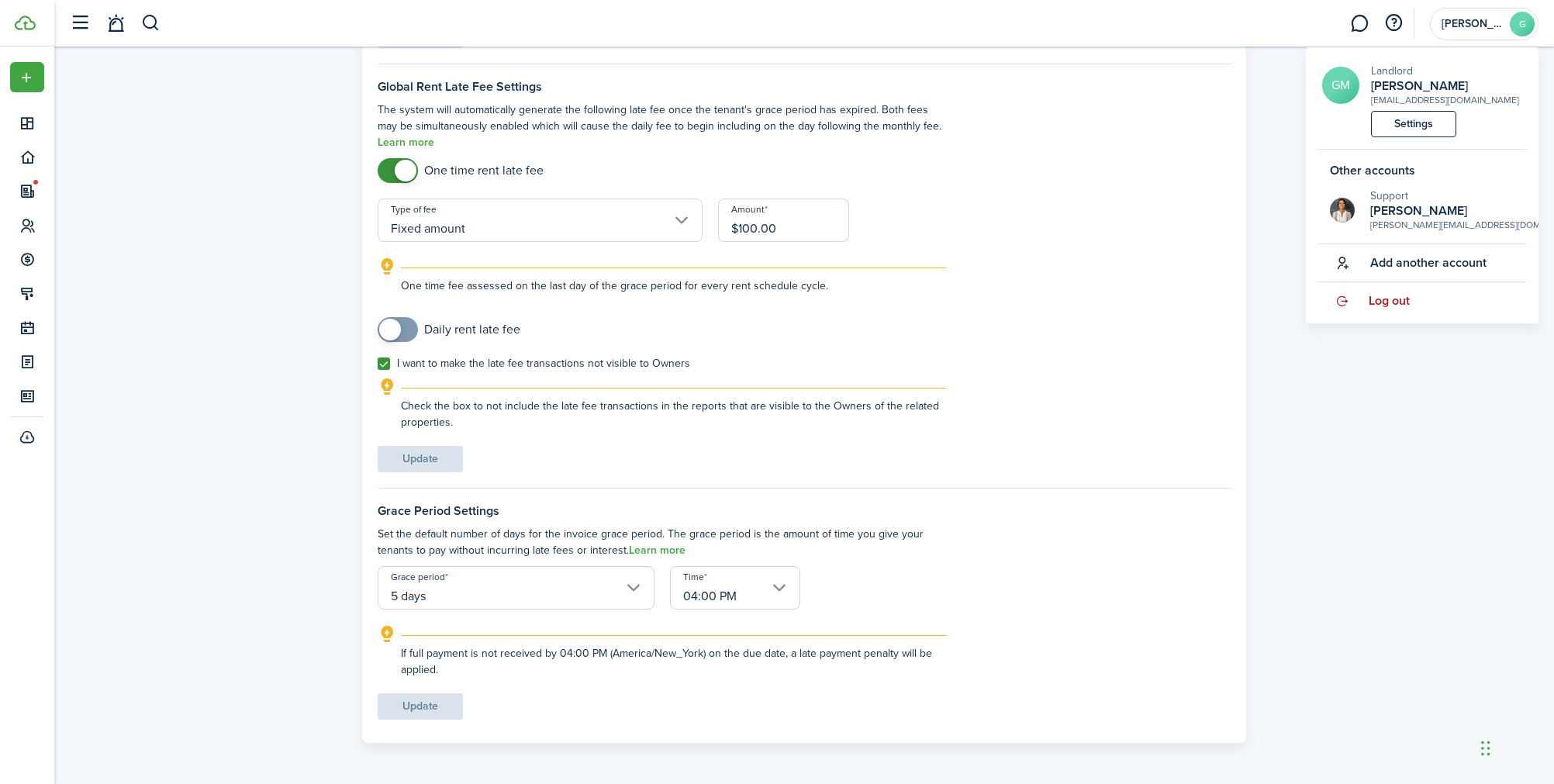
click at [1363, 296] on link "Log out" at bounding box center [1422, 300] width 209 height 37
